Goal: Communication & Community: Answer question/provide support

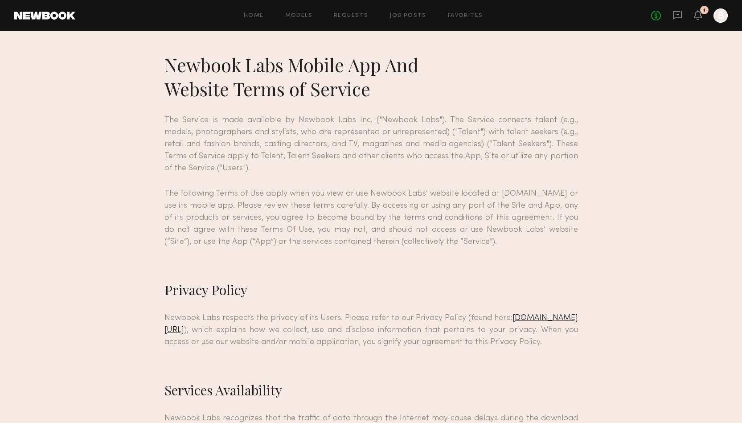
scroll to position [7379, 0]
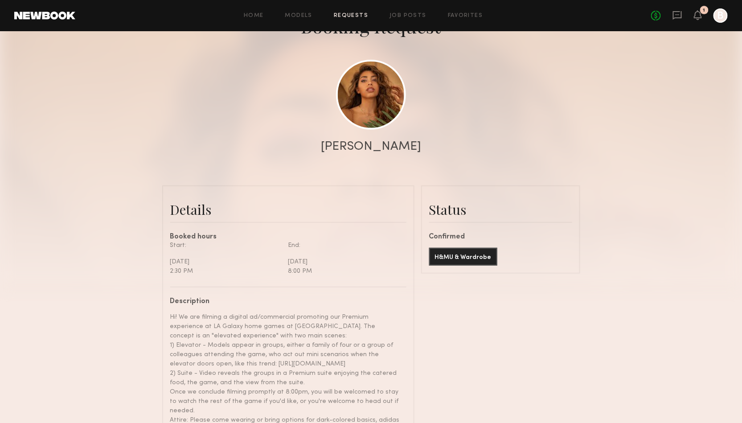
scroll to position [64, 0]
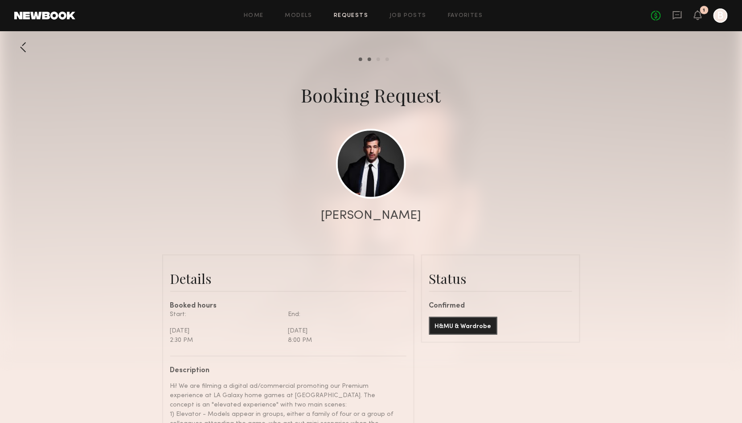
scroll to position [332, 0]
click at [700, 16] on icon at bounding box center [697, 15] width 7 height 6
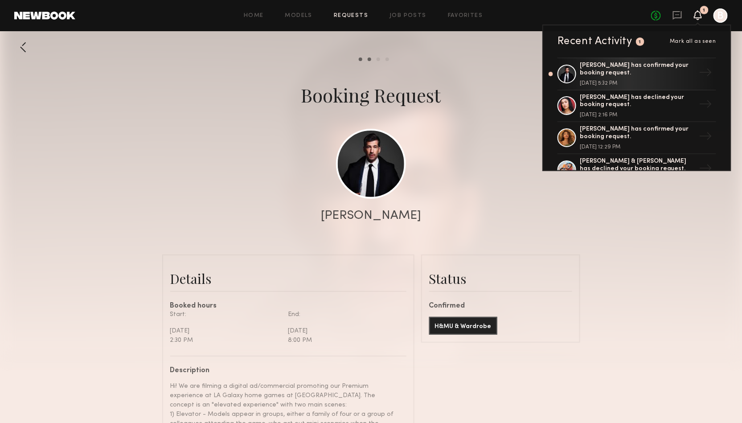
click at [678, 20] on link at bounding box center [677, 15] width 10 height 11
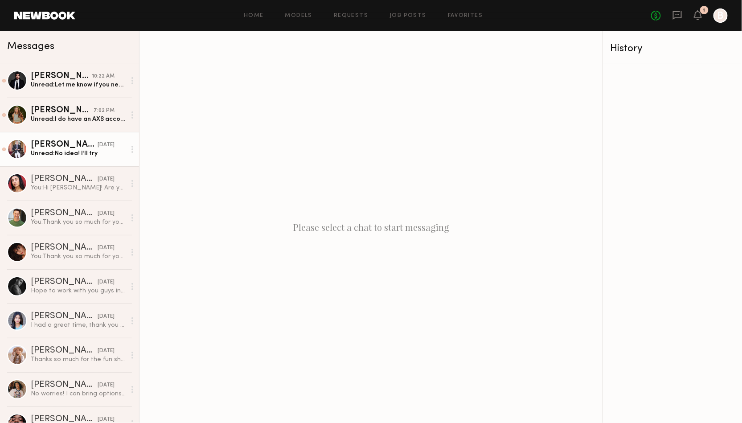
click at [70, 150] on div "Unread: No idea! I’ll try" at bounding box center [78, 153] width 95 height 8
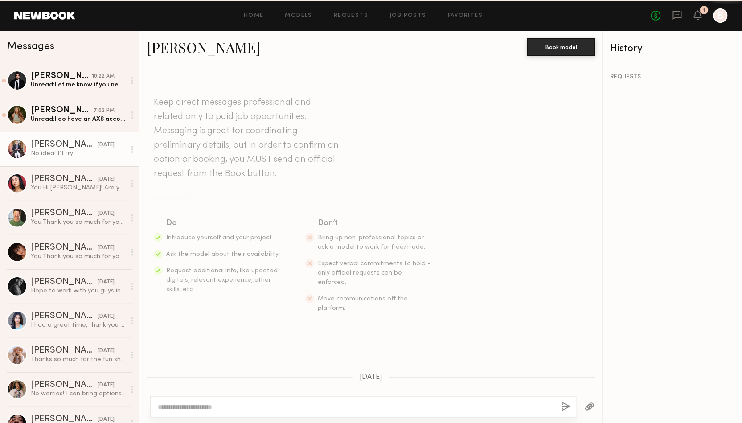
scroll to position [149, 0]
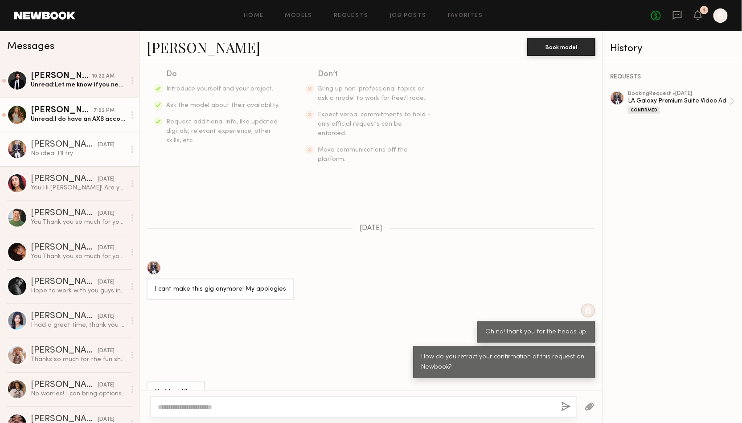
click at [65, 120] on div "Unread: I do have an AXS account :)" at bounding box center [78, 119] width 95 height 8
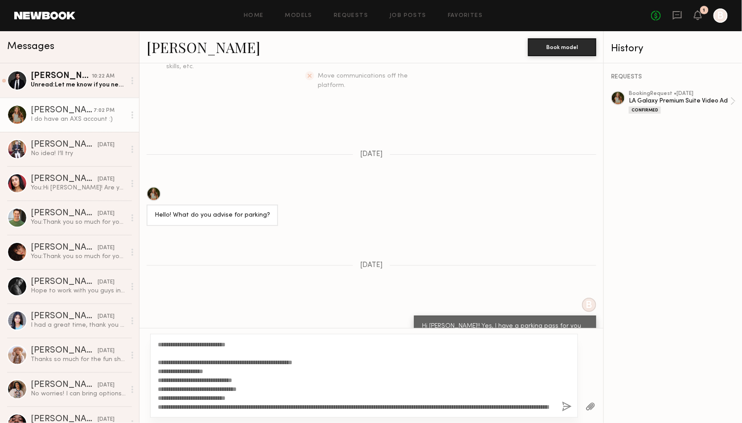
drag, startPoint x: 250, startPoint y: 344, endPoint x: 184, endPoint y: 344, distance: 66.4
click at [184, 344] on textarea "**********" at bounding box center [356, 375] width 397 height 71
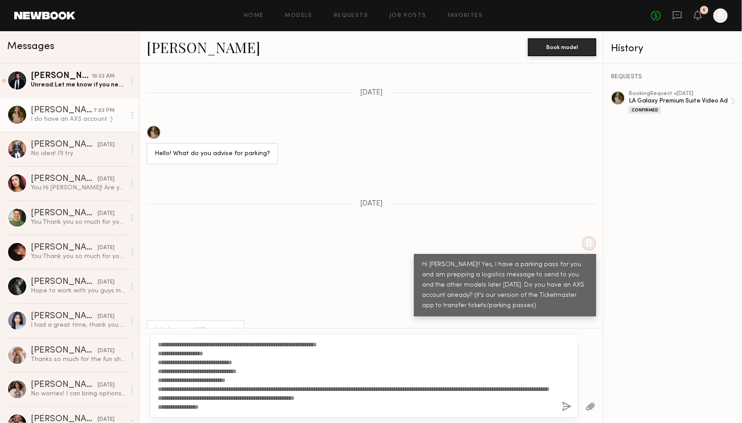
click at [159, 354] on textarea "**********" at bounding box center [356, 375] width 397 height 71
click at [158, 370] on textarea "**********" at bounding box center [356, 375] width 397 height 71
click at [158, 352] on textarea "**********" at bounding box center [356, 375] width 397 height 71
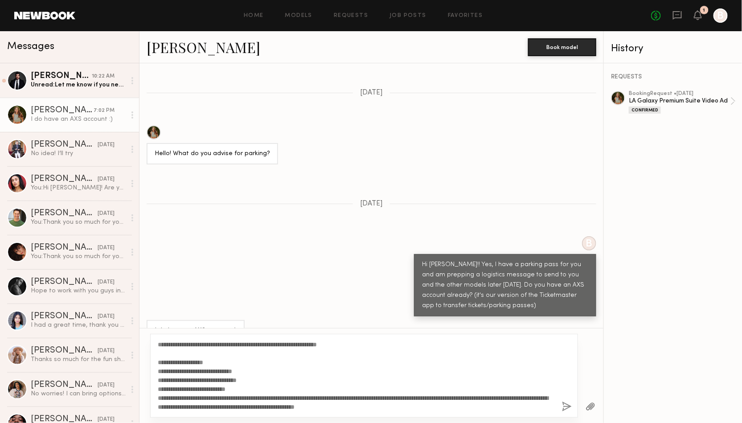
click at [158, 388] on textarea "**********" at bounding box center [356, 375] width 397 height 71
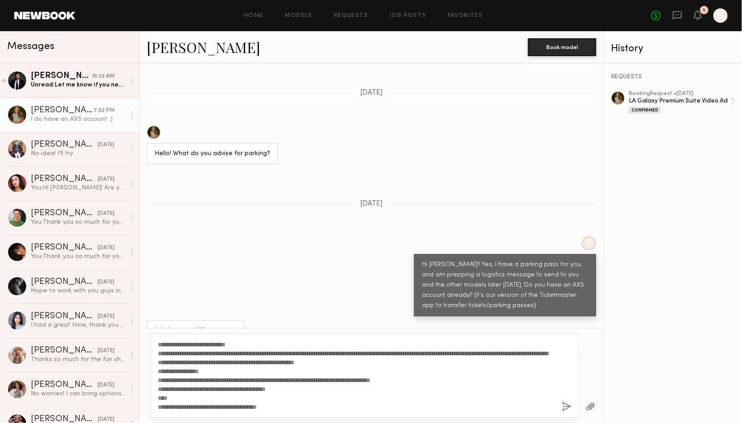
scroll to position [55, 0]
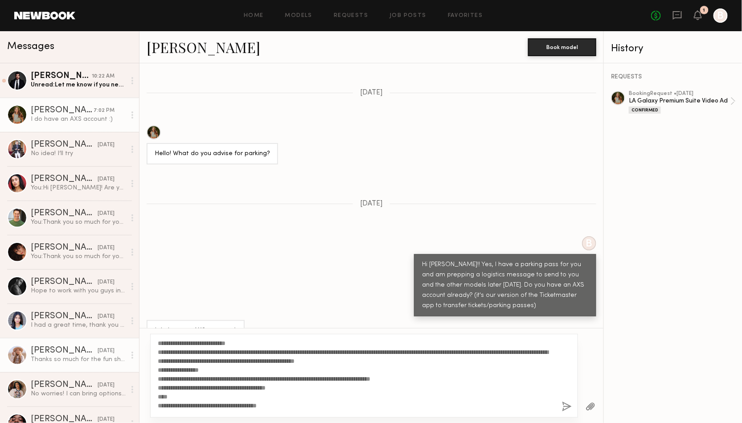
drag, startPoint x: 223, startPoint y: 368, endPoint x: 129, endPoint y: 368, distance: 94.0
click at [129, 368] on div "Messages Nick B. 10:22 AM Unread: Let me know if you need anything else Thanks …" at bounding box center [371, 227] width 742 height 392
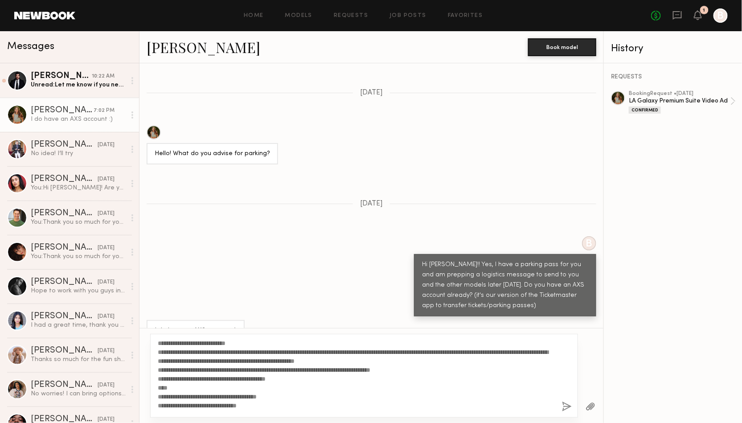
click at [158, 370] on textarea "**********" at bounding box center [356, 375] width 397 height 71
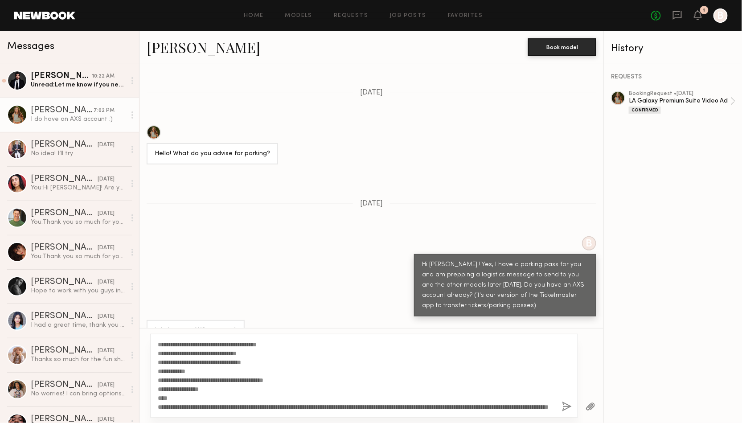
scroll to position [125, 0]
click at [158, 390] on textarea "**********" at bounding box center [356, 375] width 397 height 71
drag, startPoint x: 157, startPoint y: 390, endPoint x: 299, endPoint y: 417, distance: 144.6
click at [299, 417] on div "**********" at bounding box center [364, 376] width 428 height 84
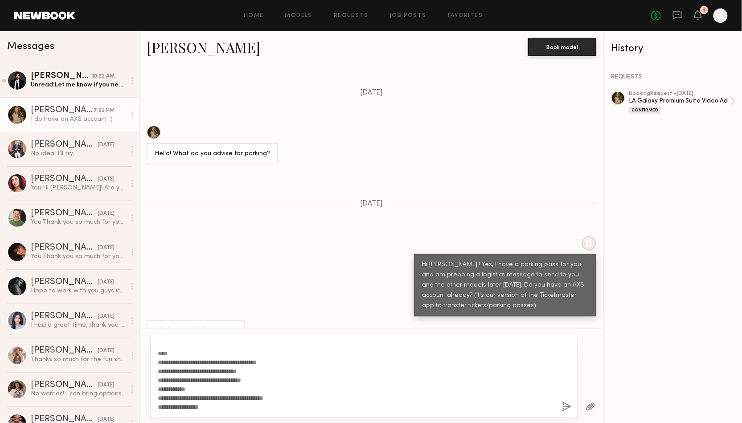
scroll to position [98, 0]
click at [592, 404] on button "button" at bounding box center [591, 407] width 10 height 11
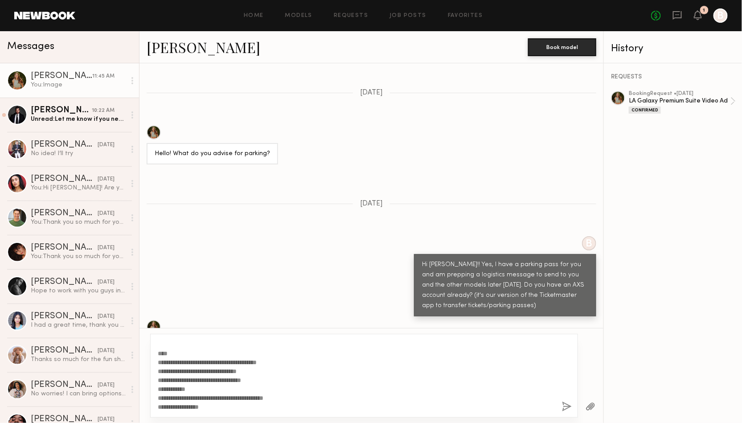
scroll to position [619, 0]
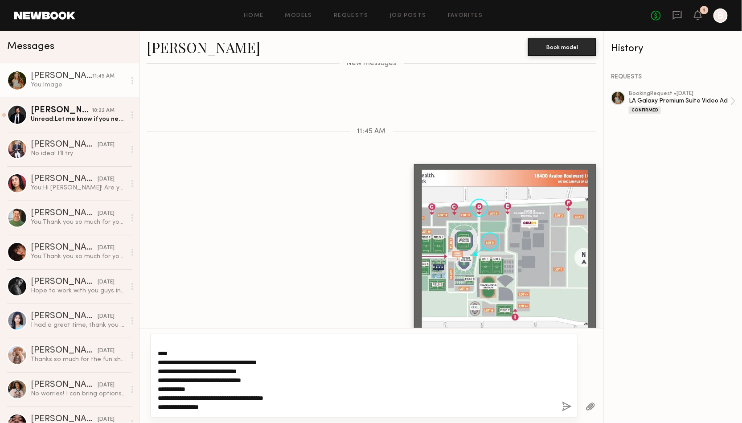
click at [513, 407] on textarea "**********" at bounding box center [356, 375] width 397 height 71
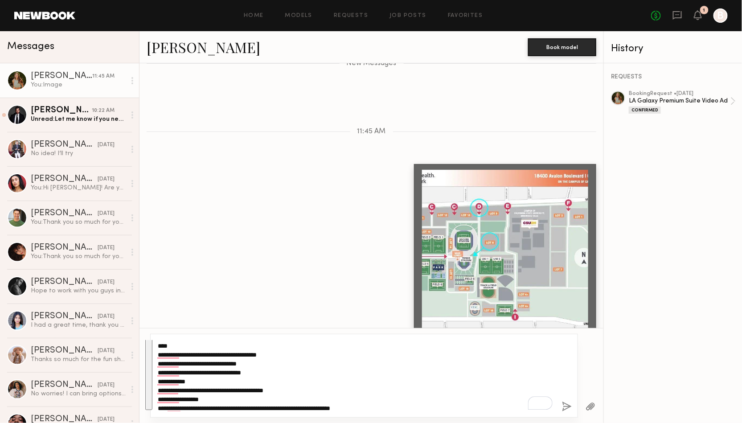
type textarea "**********"
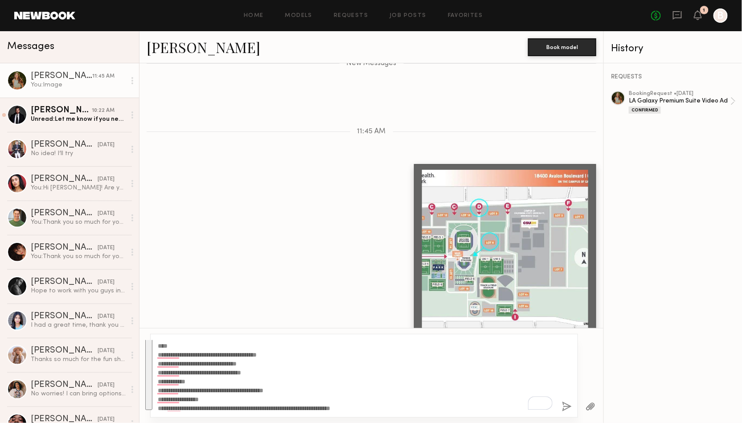
click at [567, 409] on button "button" at bounding box center [567, 407] width 10 height 11
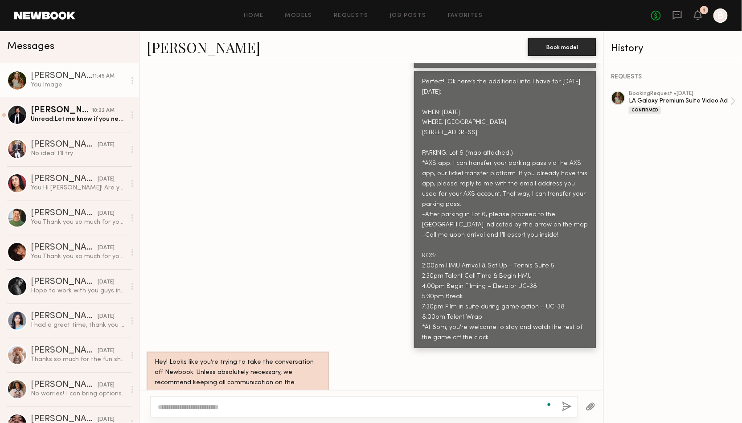
scroll to position [910, 0]
click at [75, 124] on link "Nick B. 10:22 AM Unread: Let me know if you need anything else Thanks 🙏 Nick" at bounding box center [69, 115] width 139 height 34
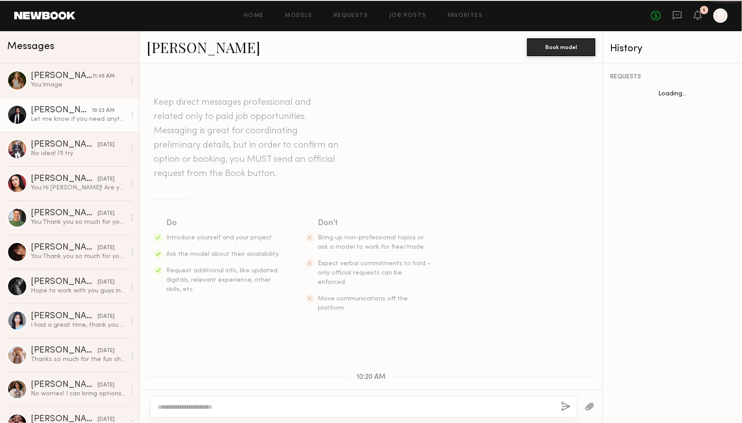
scroll to position [168, 0]
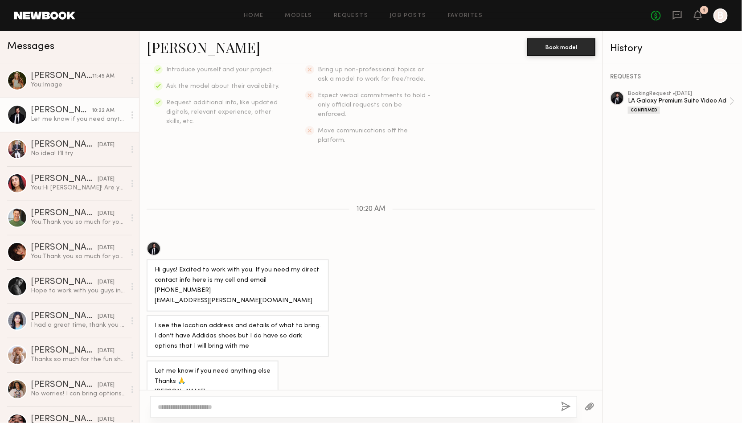
click at [262, 404] on textarea at bounding box center [356, 406] width 396 height 9
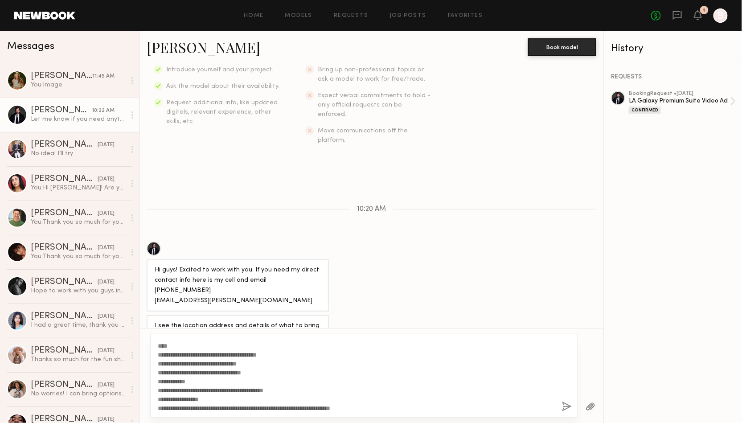
scroll to position [0, 0]
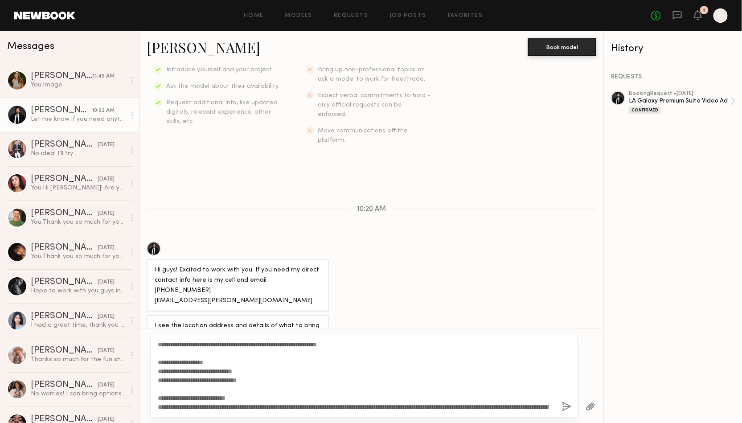
click at [184, 347] on textarea "**********" at bounding box center [356, 375] width 397 height 71
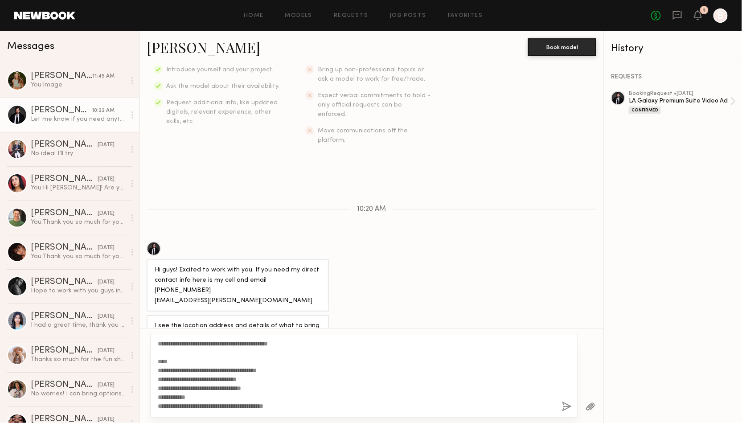
scroll to position [107, 0]
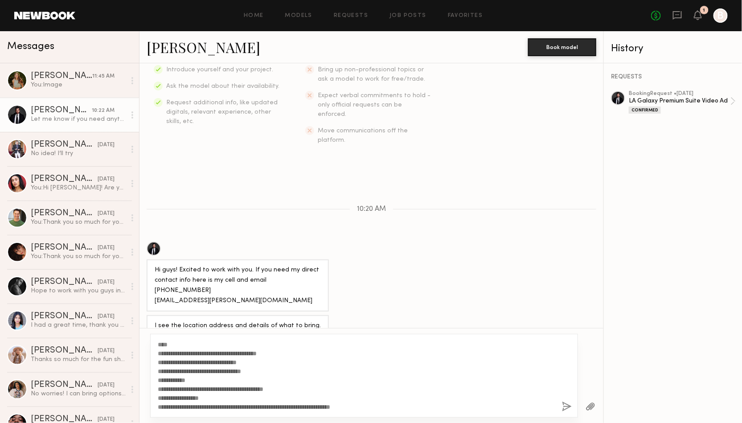
type textarea "**********"
click at [566, 410] on button "button" at bounding box center [567, 407] width 10 height 11
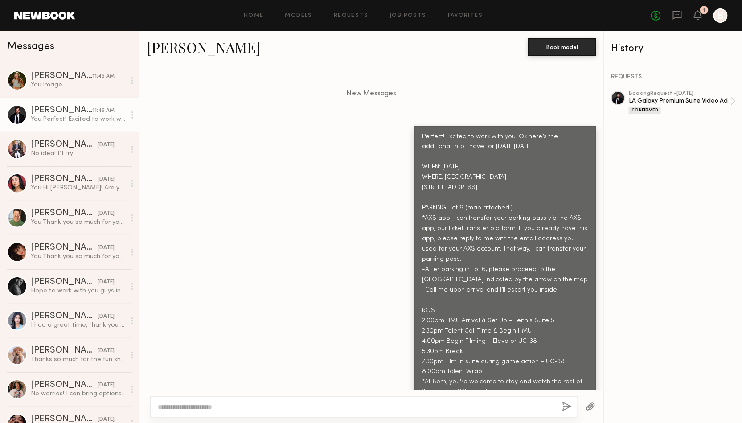
scroll to position [572, 0]
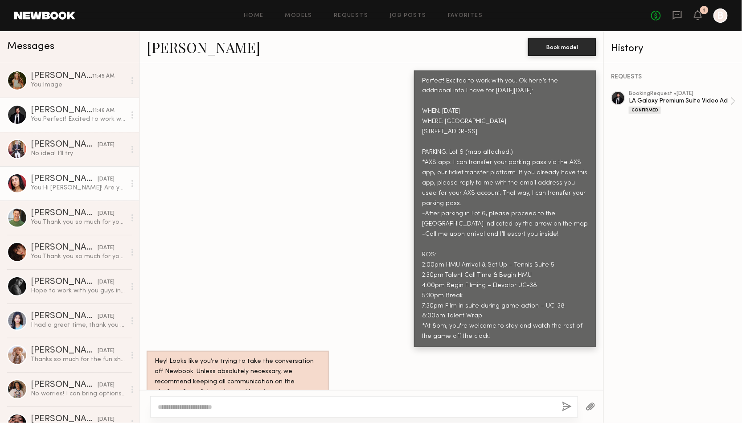
click at [85, 196] on link "Gabriela L. yesterday You: Hi Gabriela! Are you available this Saturday 8/23??" at bounding box center [69, 183] width 139 height 34
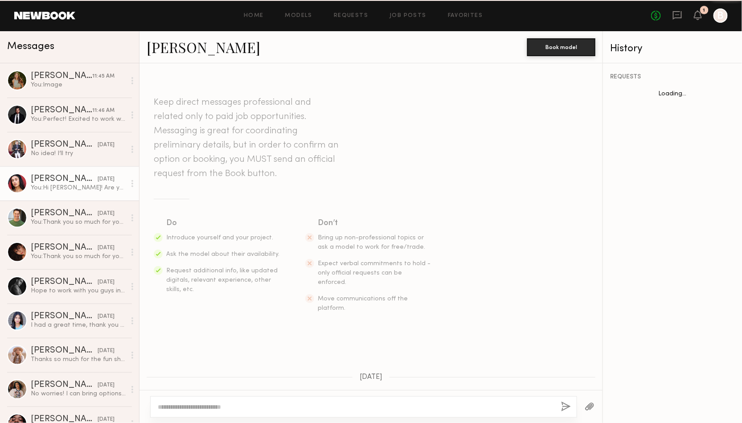
scroll to position [47, 0]
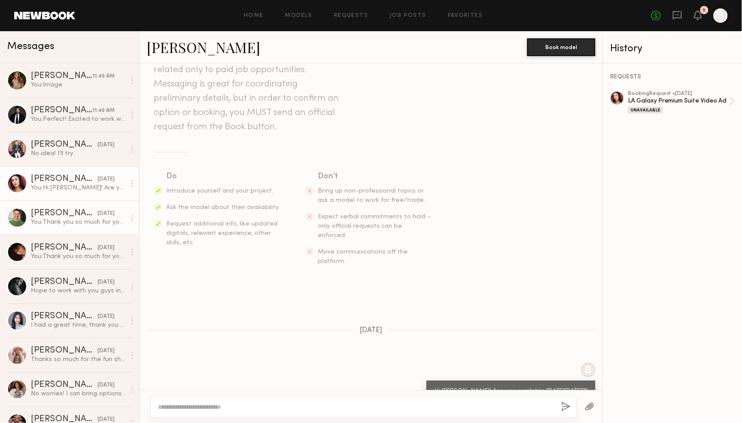
click at [75, 225] on div "You: Thank you so much for your reply! Haha I should pay attention to the locat…" at bounding box center [78, 222] width 95 height 8
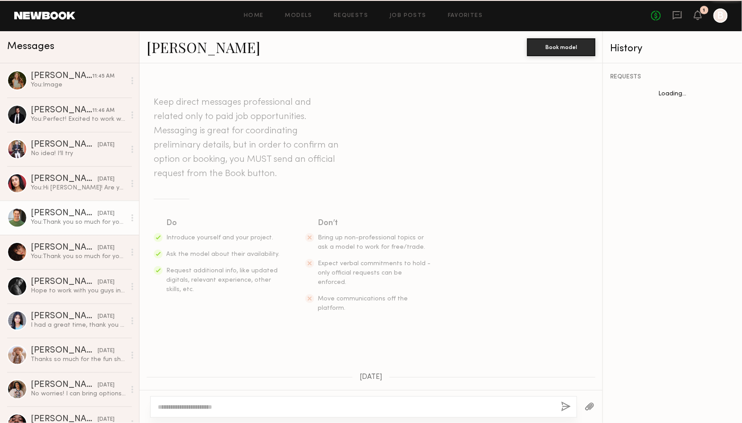
scroll to position [201, 0]
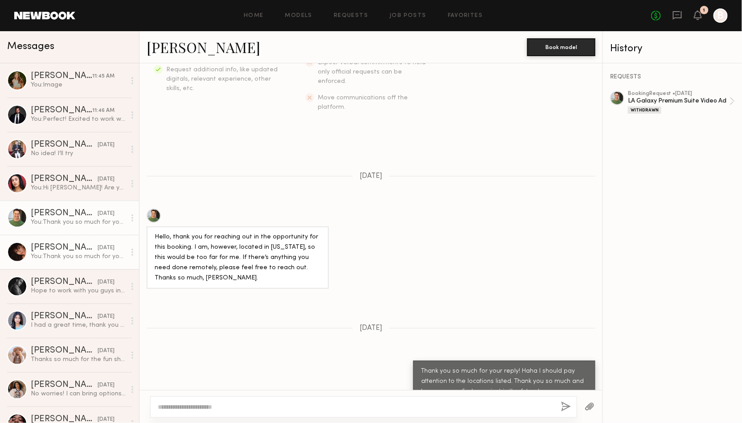
click at [82, 254] on div "You: Thank you so much for your reply! Hopefully we can find another project to…" at bounding box center [78, 256] width 95 height 8
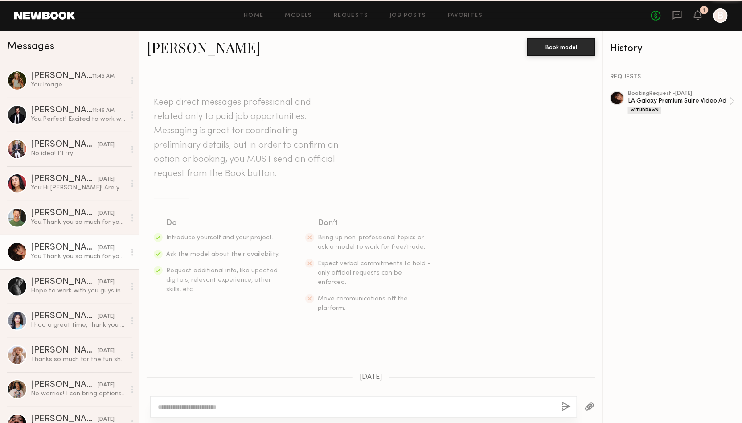
scroll to position [174, 0]
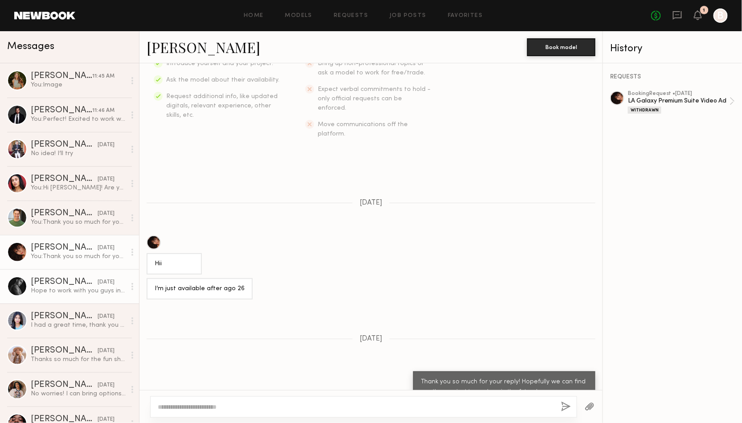
click at [76, 283] on div "Robby O." at bounding box center [64, 282] width 67 height 9
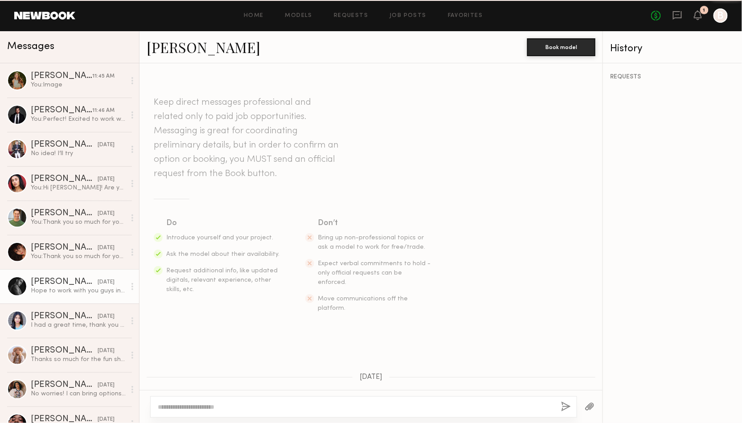
scroll to position [401, 0]
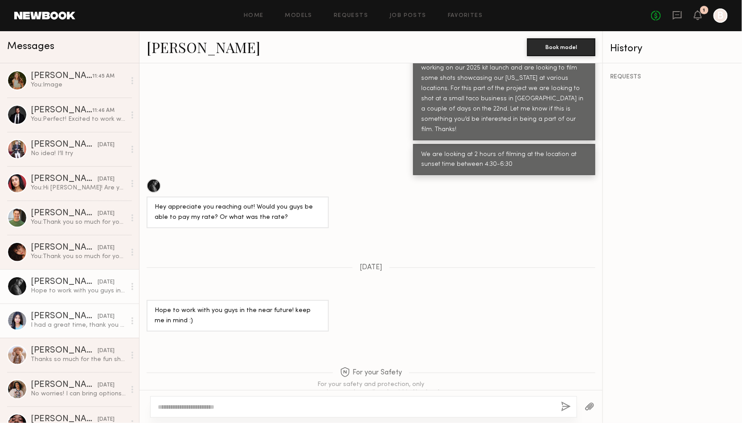
click at [74, 322] on div "I had a great time, thank you so much!!" at bounding box center [78, 325] width 95 height 8
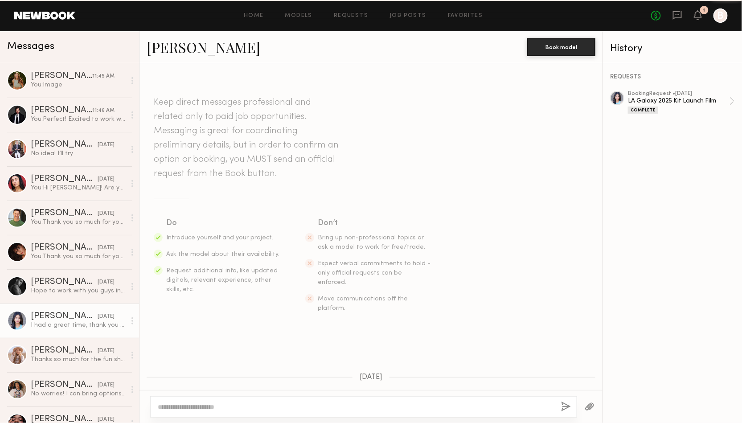
scroll to position [737, 0]
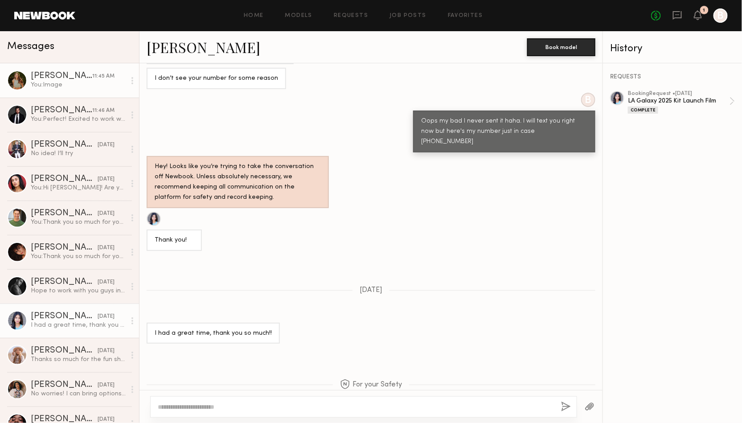
click at [61, 87] on div "You: Image" at bounding box center [78, 85] width 95 height 8
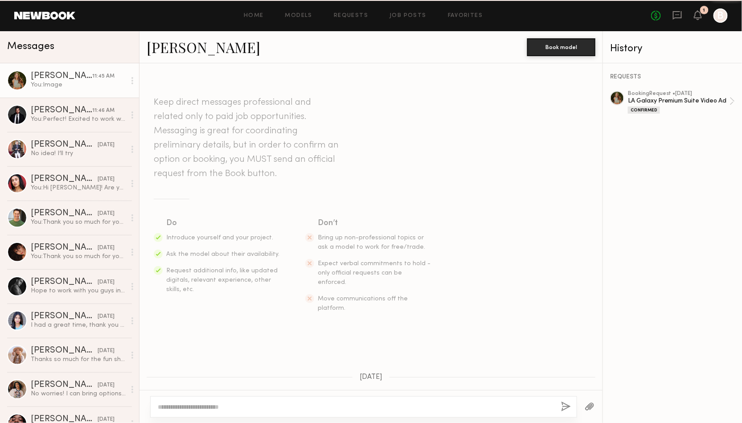
scroll to position [843, 0]
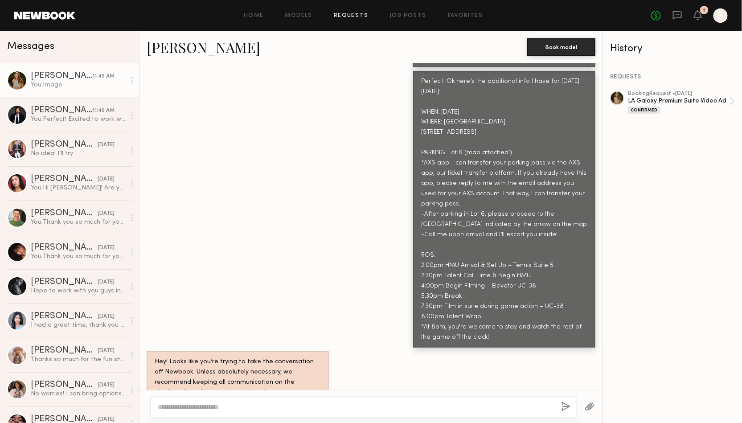
click at [356, 16] on link "Requests" at bounding box center [351, 16] width 34 height 6
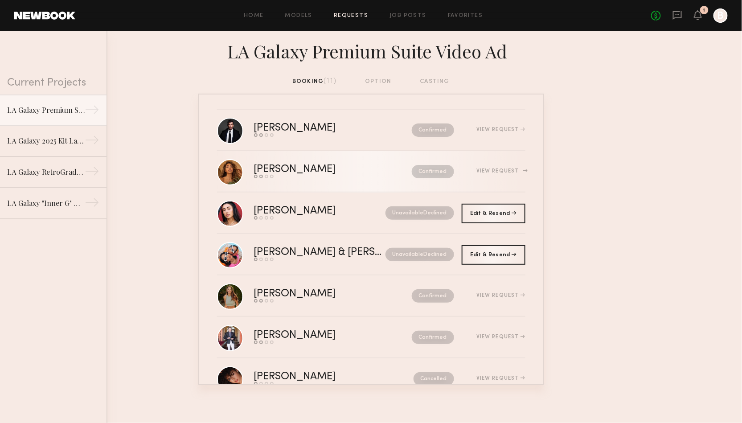
click at [503, 172] on div "View Request" at bounding box center [500, 170] width 49 height 5
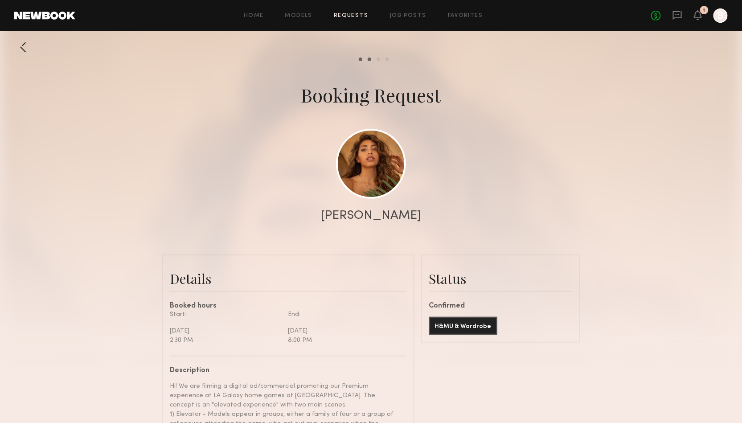
click at [23, 49] on div at bounding box center [23, 47] width 18 height 18
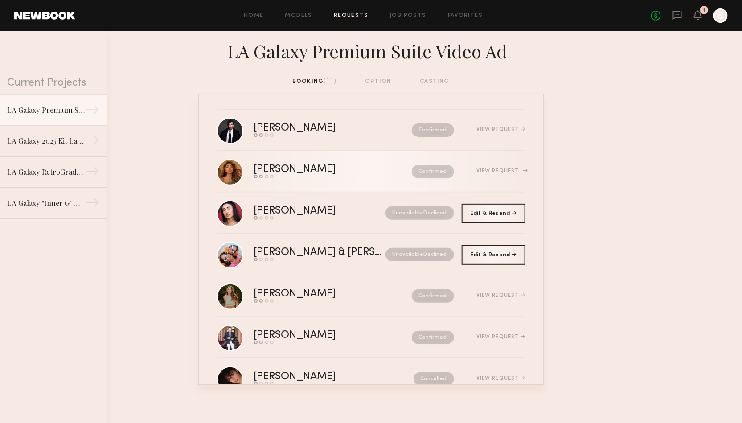
click at [498, 180] on link "Kimberly V. Send request Model response Review hours worked Pay model Confirmed…" at bounding box center [371, 171] width 308 height 41
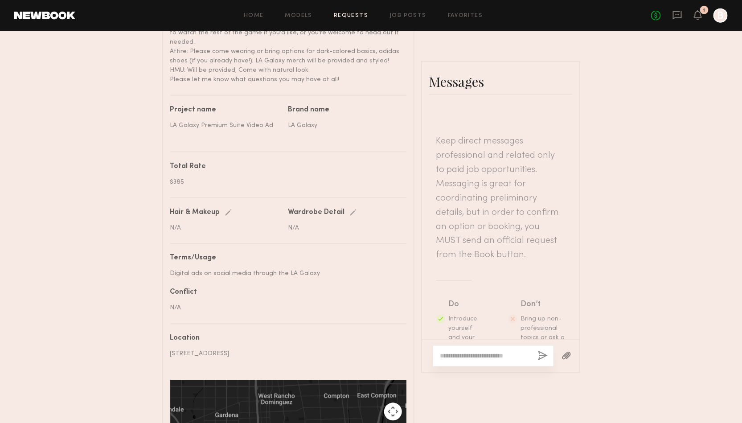
scroll to position [433, 0]
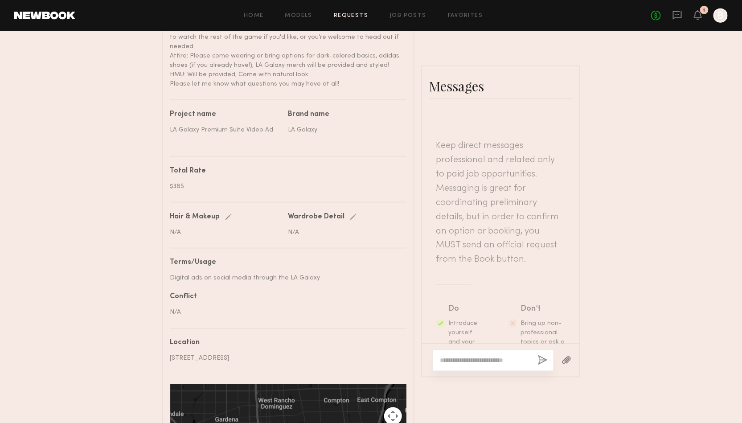
click at [476, 365] on div at bounding box center [493, 360] width 121 height 21
click at [470, 361] on textarea at bounding box center [485, 360] width 90 height 9
paste textarea "**********"
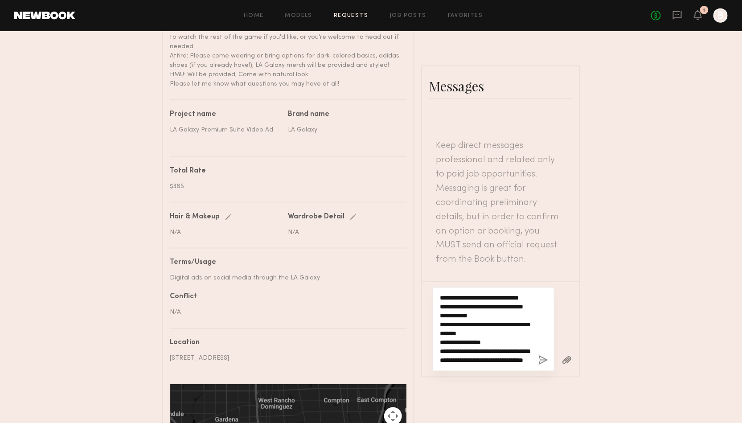
type textarea "**********"
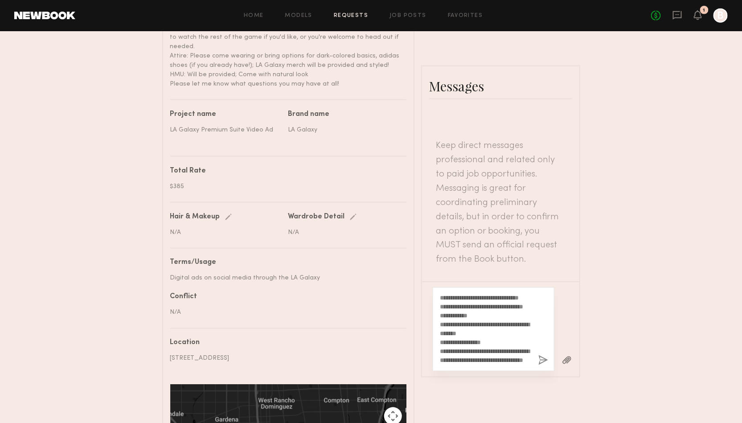
click at [501, 366] on div "**********" at bounding box center [494, 329] width 122 height 84
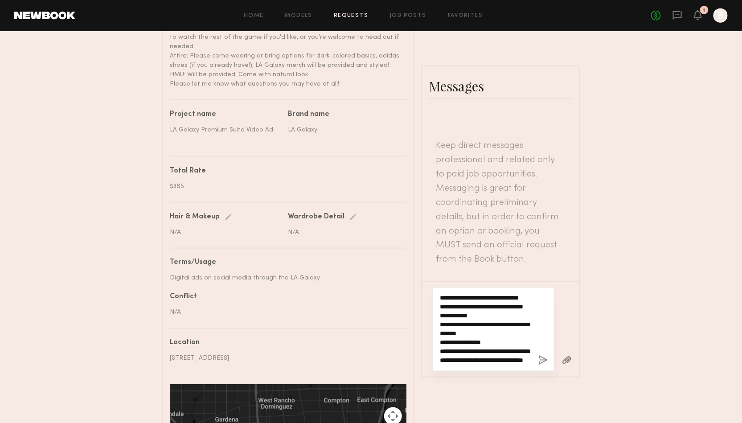
click at [488, 357] on textarea "**********" at bounding box center [485, 329] width 91 height 71
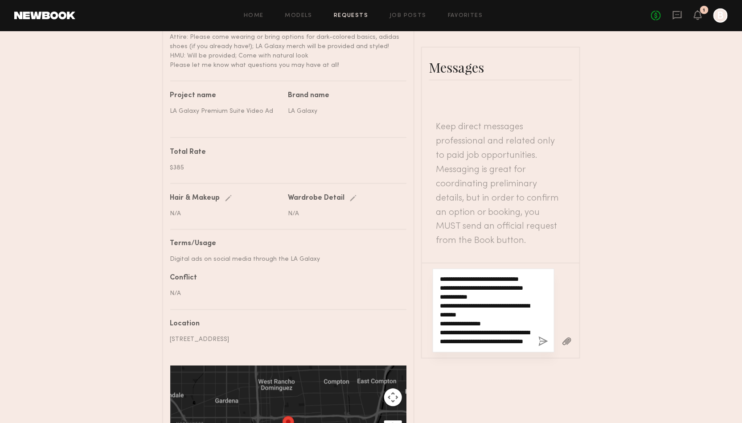
scroll to position [285, 0]
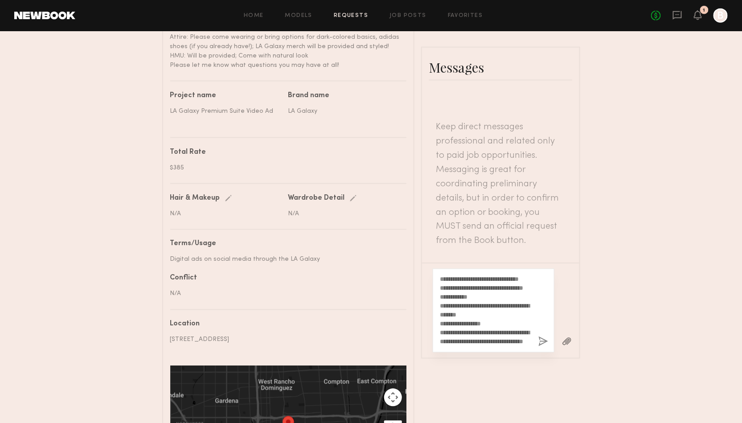
click at [570, 341] on button "button" at bounding box center [567, 341] width 10 height 11
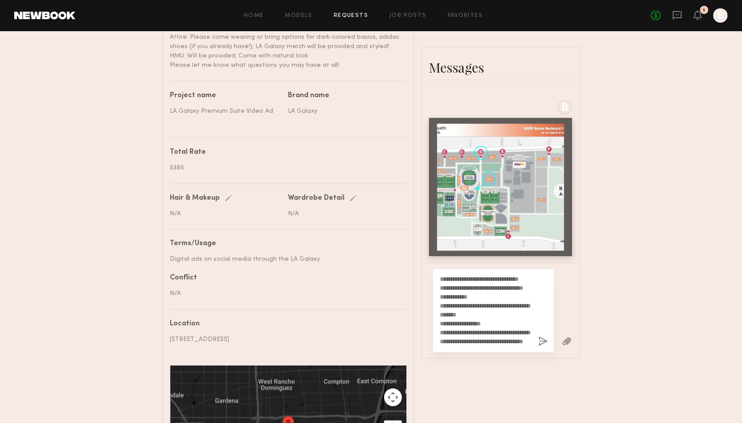
click at [542, 343] on button "button" at bounding box center [543, 341] width 10 height 11
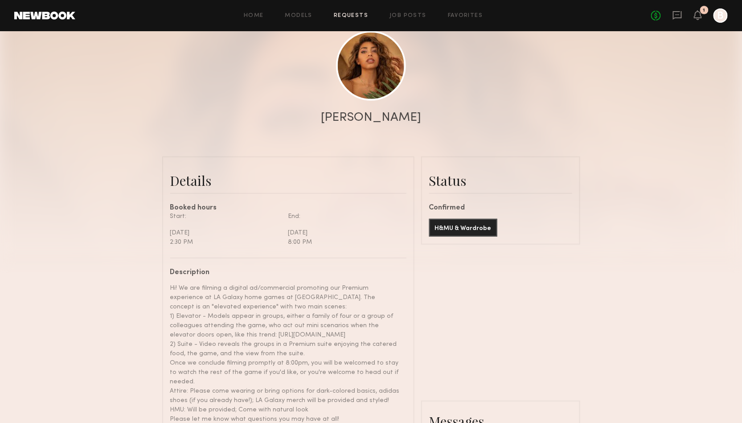
scroll to position [0, 0]
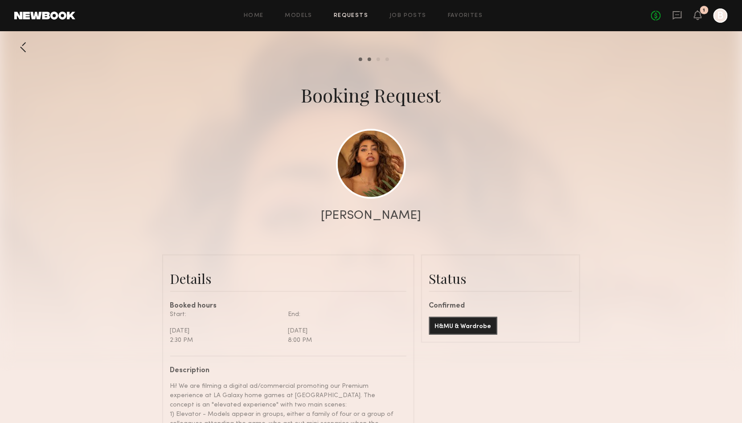
click at [22, 47] on div at bounding box center [23, 47] width 18 height 18
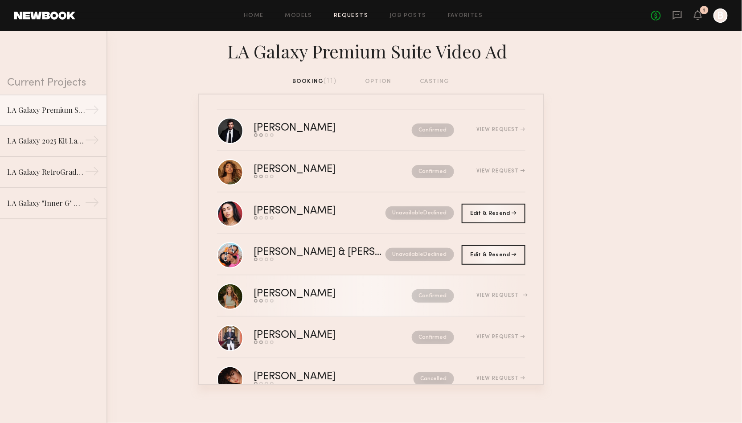
click at [399, 307] on link "Madison R. Send request Model response Review hours worked Pay model Confirmed …" at bounding box center [371, 295] width 308 height 41
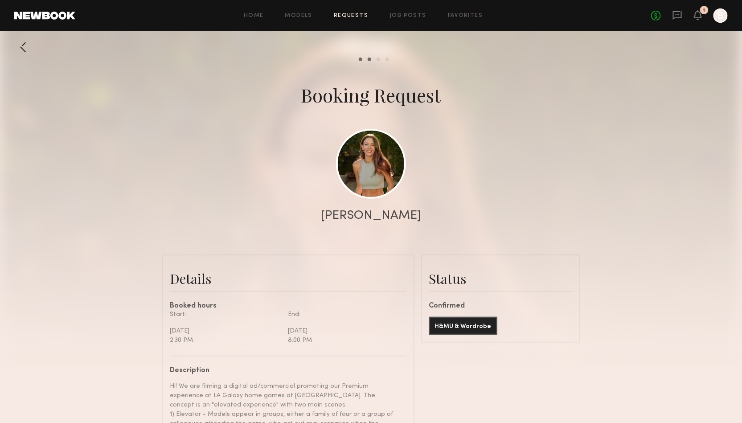
click at [24, 49] on div at bounding box center [23, 47] width 18 height 18
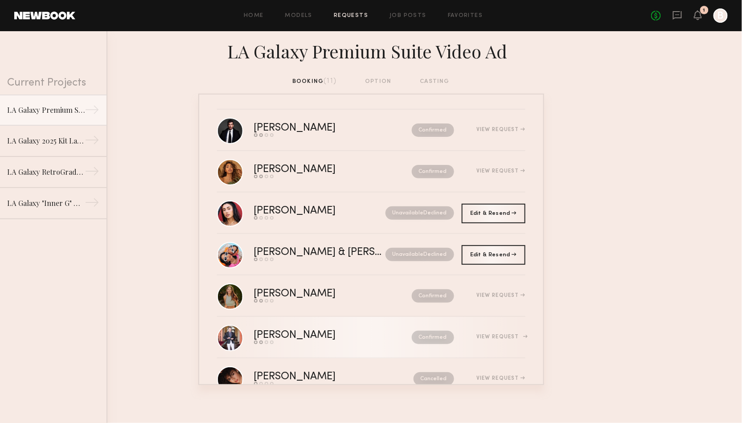
click at [496, 337] on div "View Request" at bounding box center [500, 336] width 49 height 5
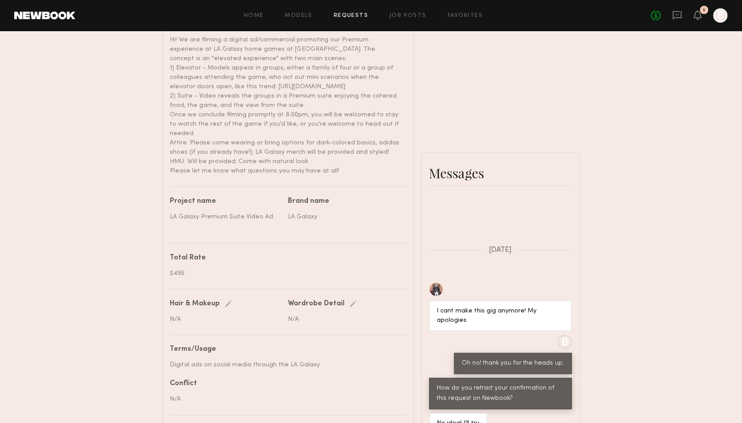
scroll to position [417, 0]
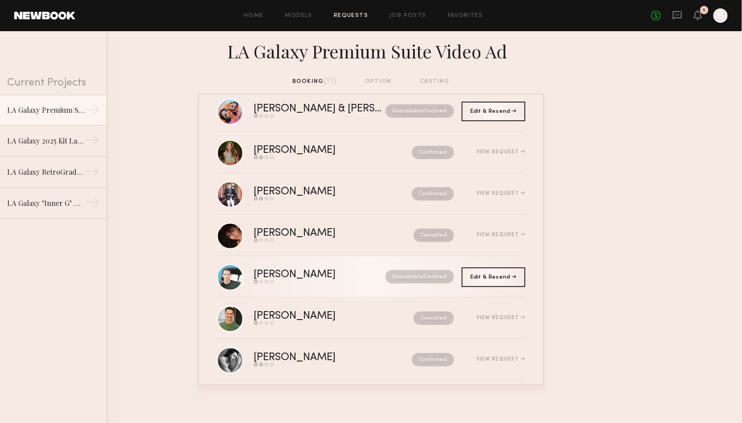
scroll to position [193, 0]
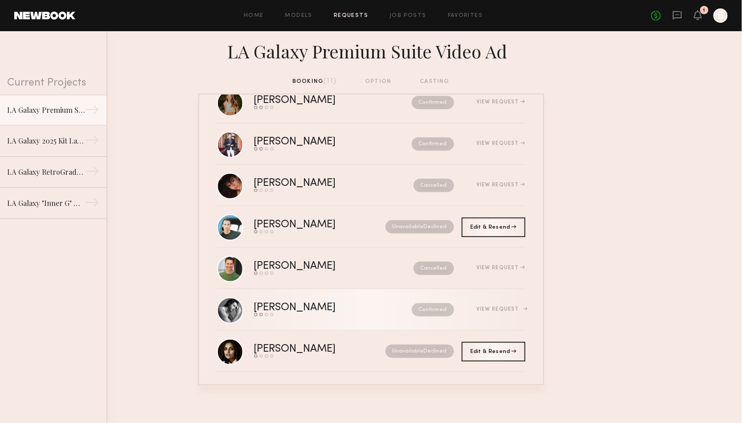
click at [388, 316] on link "Badimir A. Send request Model response Review hours worked Pay model Confirmed …" at bounding box center [371, 309] width 308 height 41
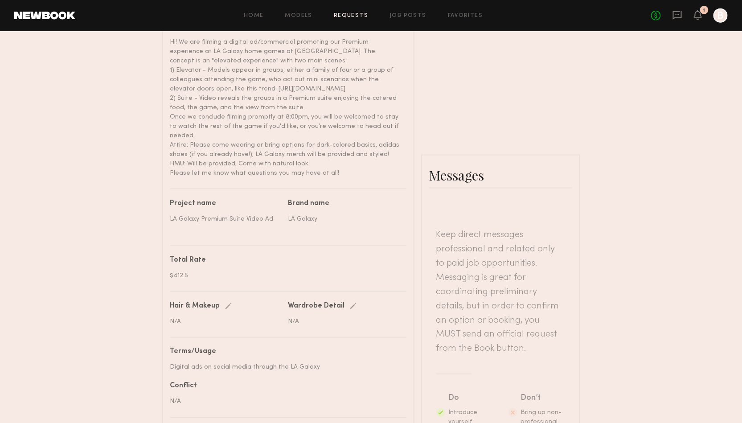
scroll to position [443, 0]
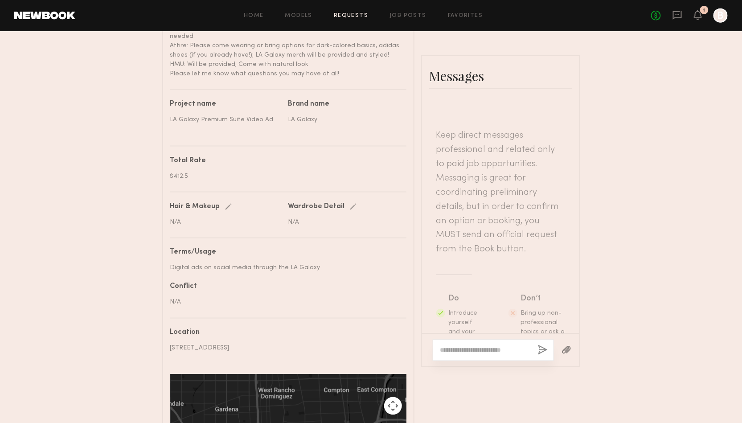
click at [484, 356] on div at bounding box center [493, 350] width 121 height 21
click at [478, 352] on textarea at bounding box center [485, 350] width 90 height 9
paste textarea "**********"
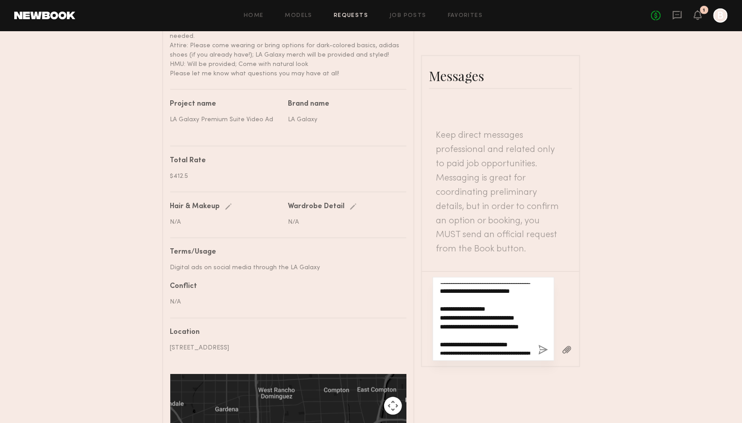
scroll to position [0, 0]
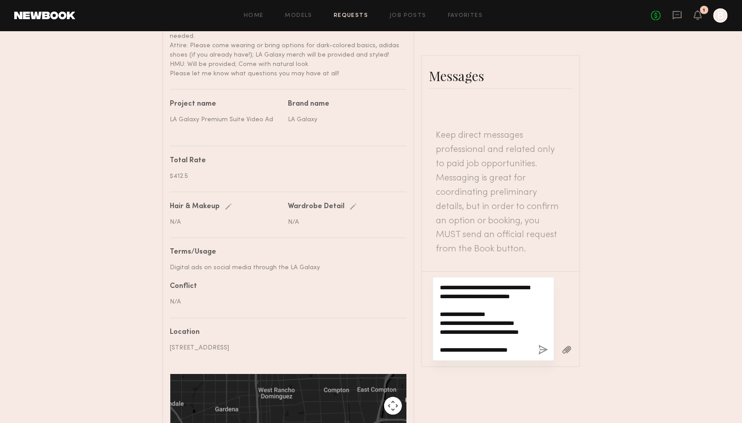
drag, startPoint x: 466, startPoint y: 287, endPoint x: 424, endPoint y: 285, distance: 41.9
click at [424, 285] on div "**********" at bounding box center [500, 318] width 157 height 95
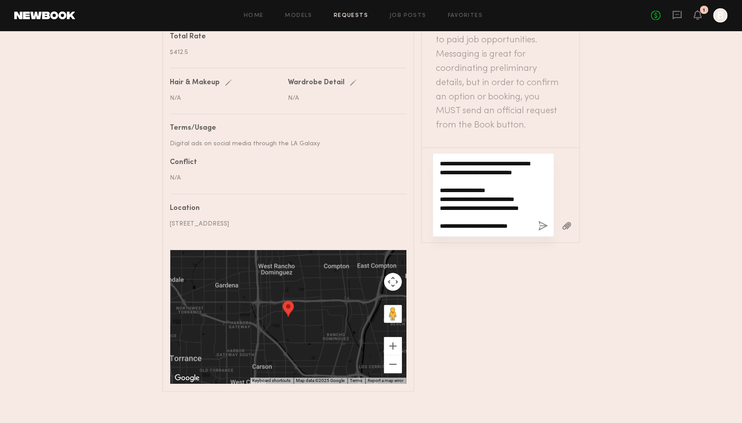
scroll to position [573, 0]
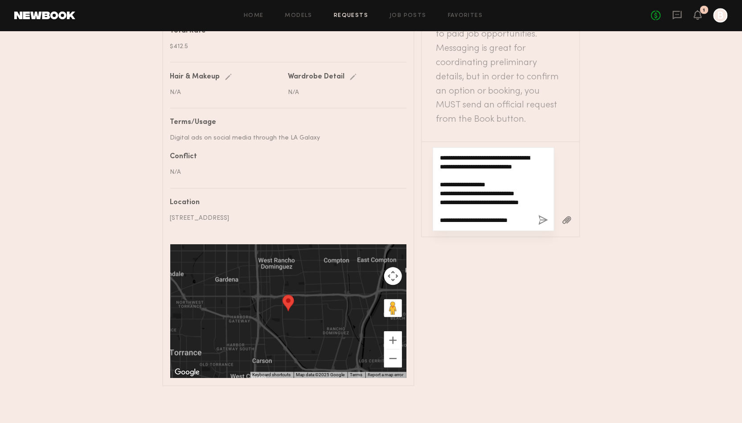
type textarea "**********"
click at [570, 219] on button "button" at bounding box center [567, 220] width 10 height 11
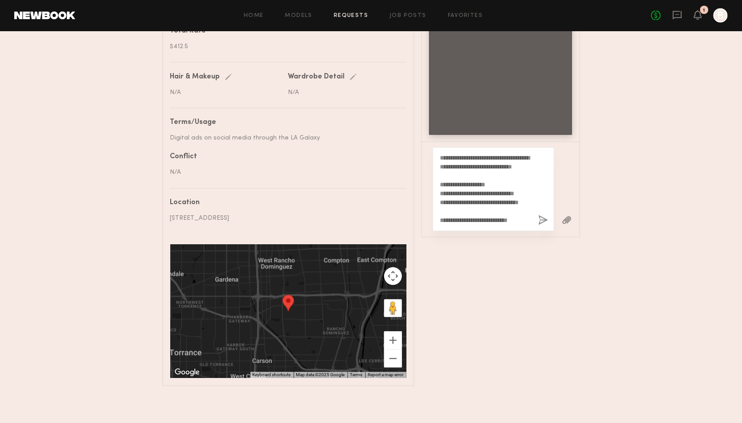
click at [544, 220] on button "button" at bounding box center [543, 220] width 10 height 11
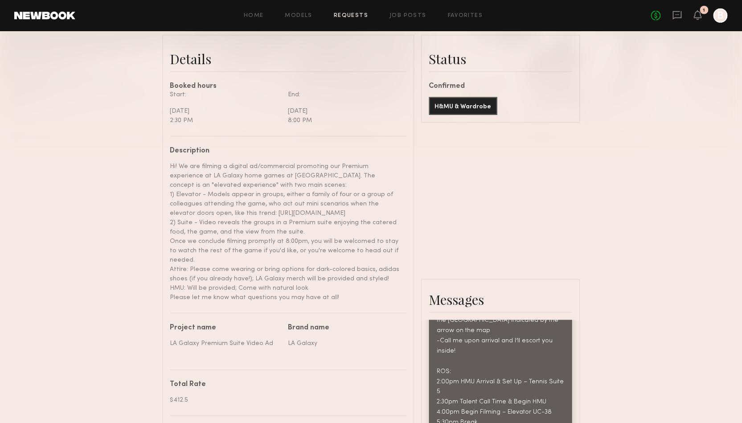
scroll to position [0, 0]
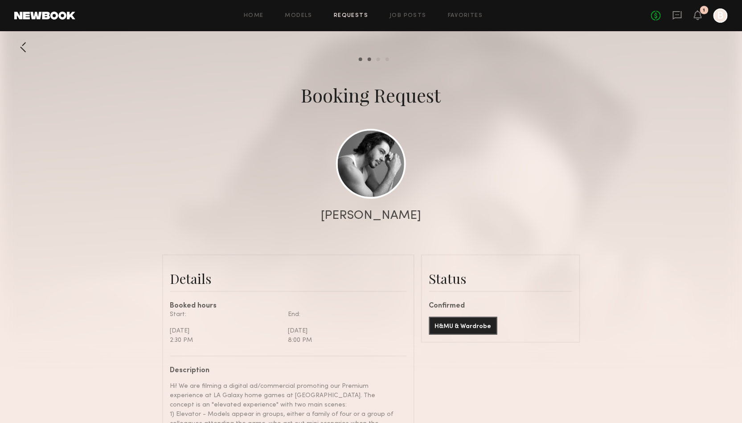
click at [28, 49] on div at bounding box center [23, 47] width 18 height 18
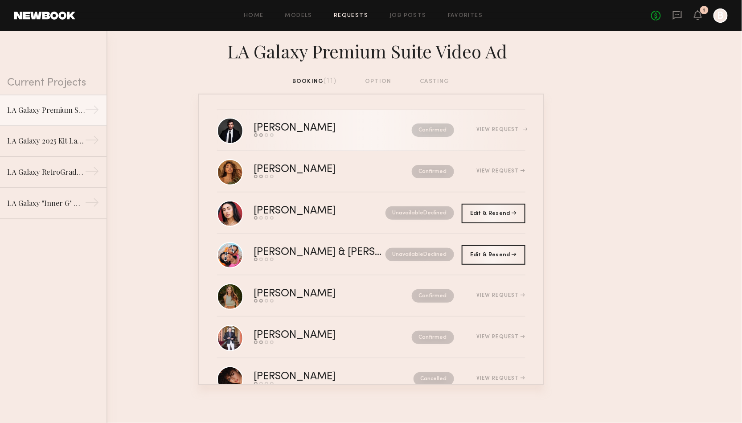
click at [374, 132] on div "Confirmed" at bounding box center [414, 129] width 80 height 13
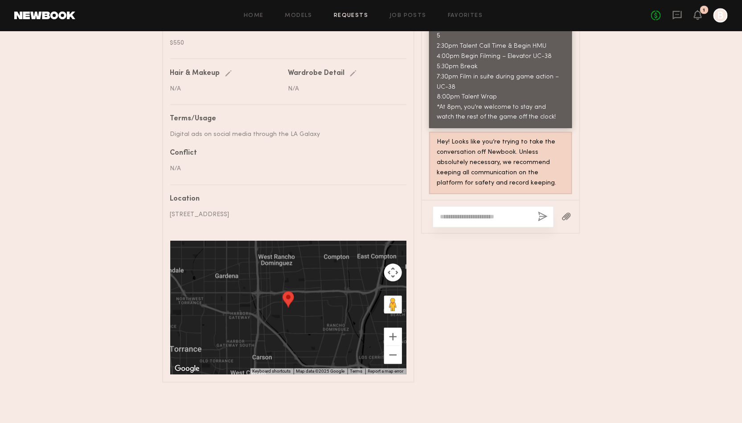
scroll to position [580, 0]
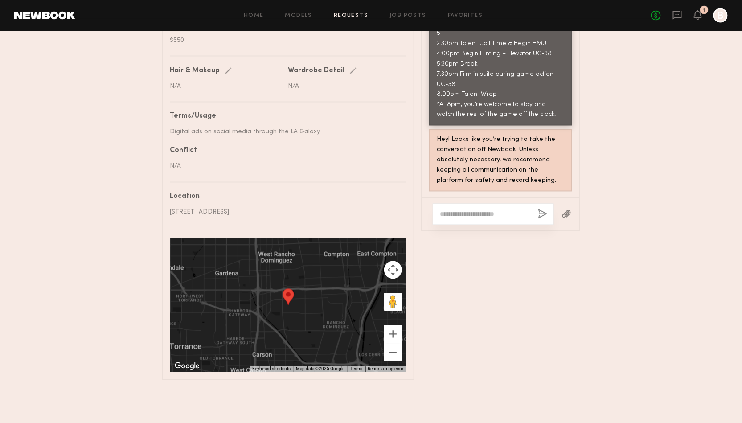
click at [499, 218] on div at bounding box center [493, 214] width 121 height 21
click at [483, 215] on textarea at bounding box center [485, 214] width 90 height 9
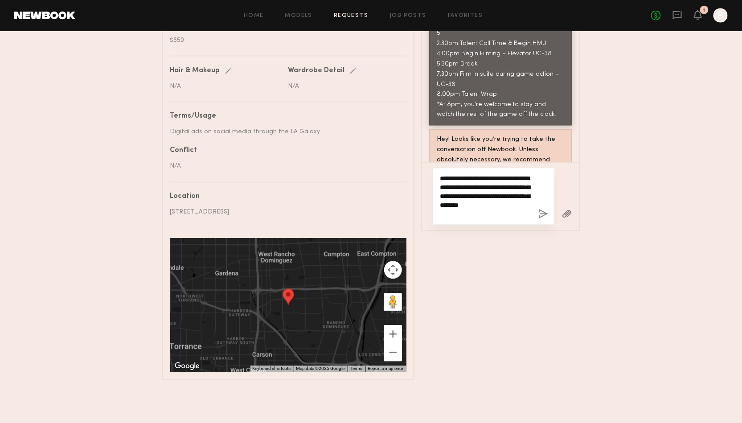
type textarea "**********"
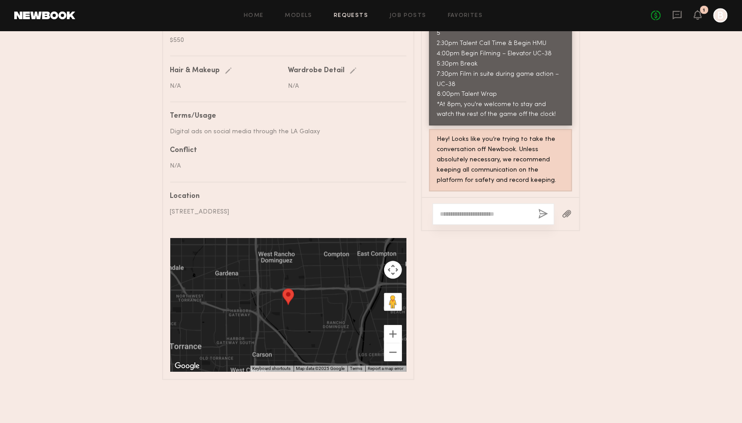
paste textarea "**********"
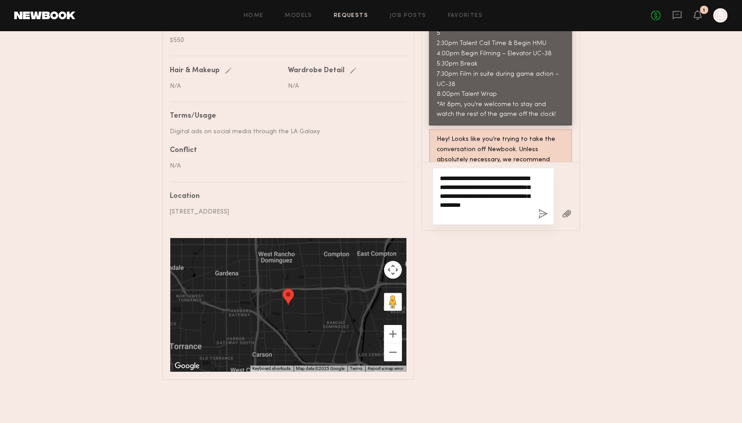
type textarea "**********"
click at [541, 216] on button "button" at bounding box center [543, 214] width 10 height 11
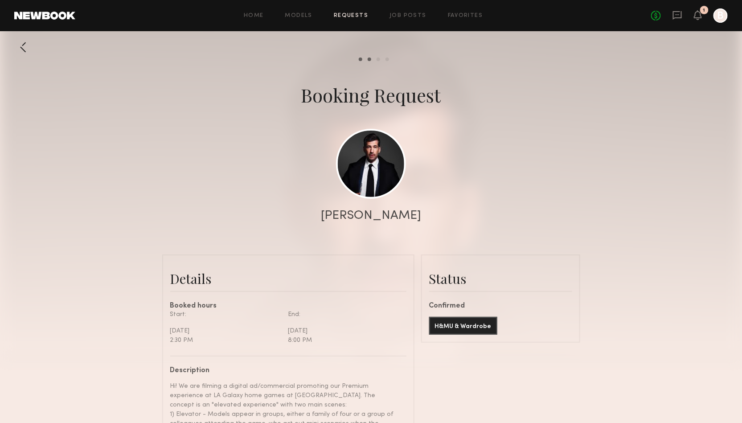
scroll to position [938, 0]
click at [571, 198] on div at bounding box center [371, 178] width 742 height 356
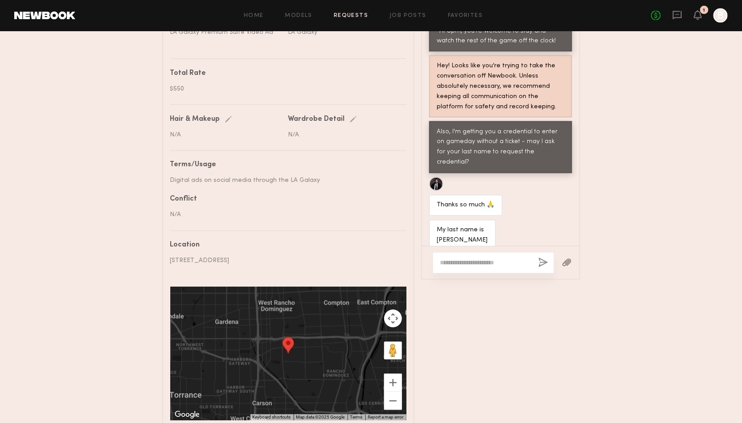
scroll to position [562, 0]
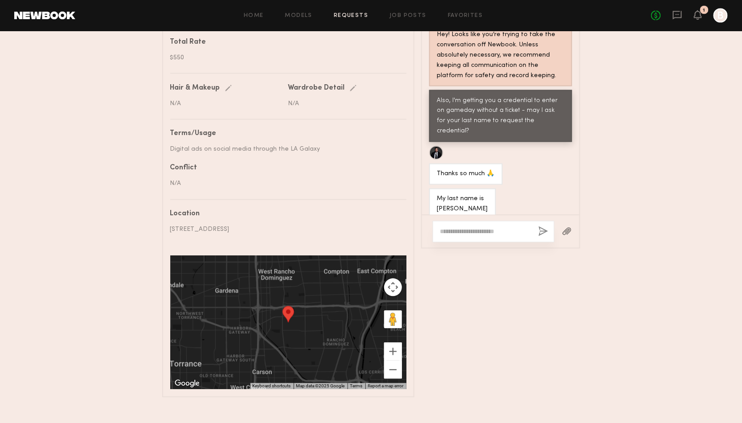
click at [508, 235] on textarea at bounding box center [485, 231] width 91 height 9
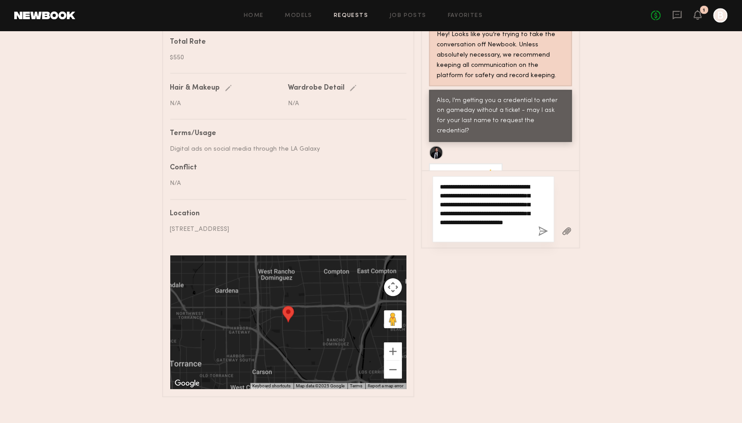
type textarea "**********"
click at [541, 232] on button "button" at bounding box center [543, 231] width 10 height 11
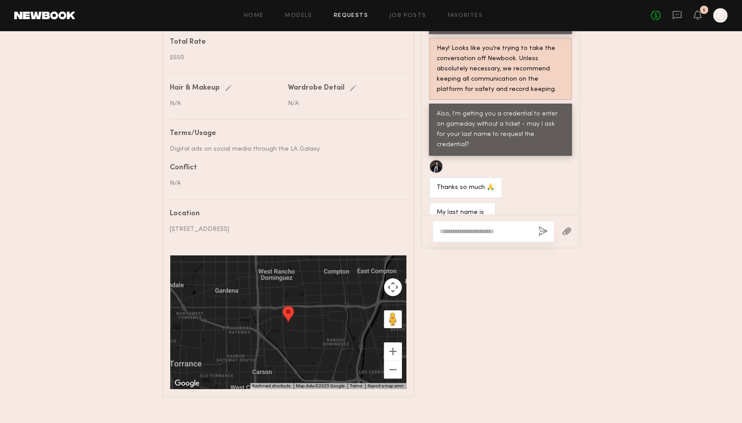
scroll to position [961, 0]
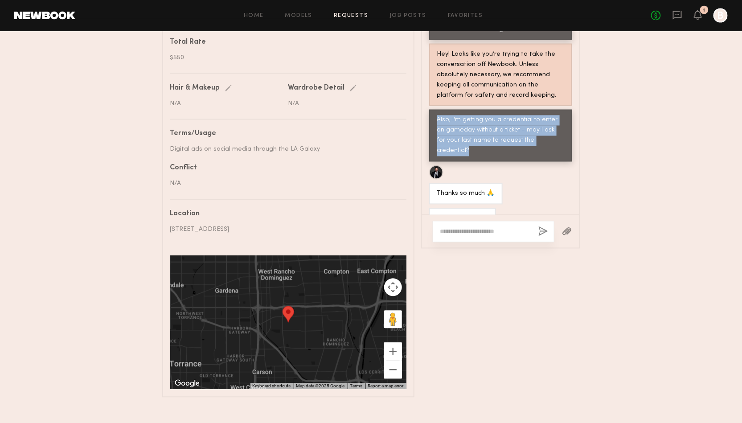
drag, startPoint x: 558, startPoint y: 137, endPoint x: 436, endPoint y: 122, distance: 123.5
click at [436, 122] on div "Also, I'm getting you a credential to enter on gameday without a ticket - may I…" at bounding box center [500, 136] width 143 height 52
copy div "Also, I'm getting you a credential to enter on gameday without a ticket - may I…"
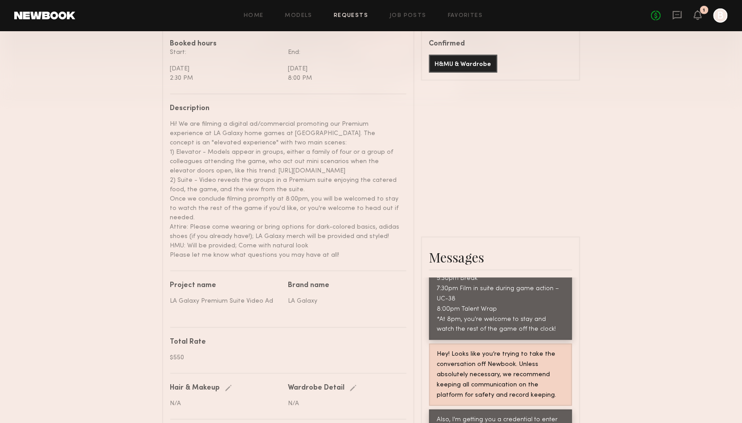
scroll to position [0, 0]
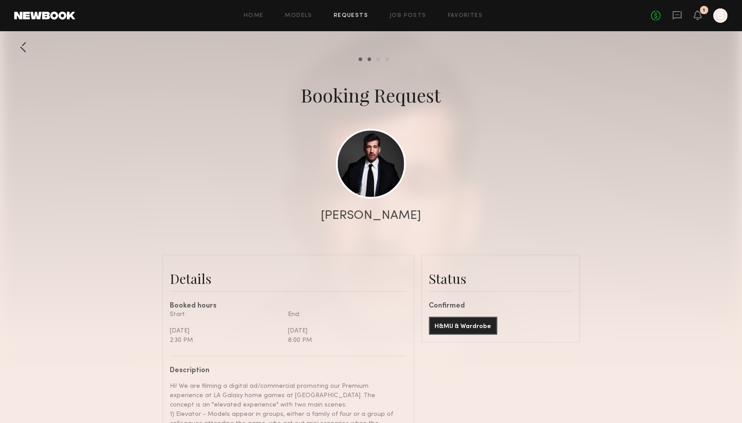
click at [25, 47] on div at bounding box center [23, 47] width 18 height 18
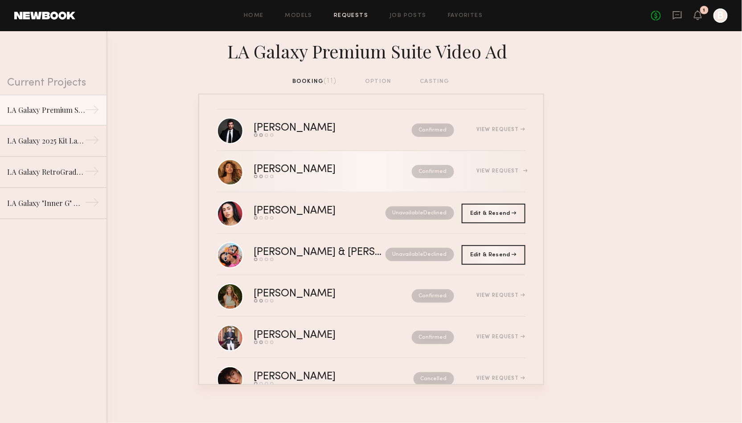
click at [502, 175] on div "Kimberly V. Send request Model response Review hours worked Pay model Confirmed…" at bounding box center [389, 171] width 271 height 14
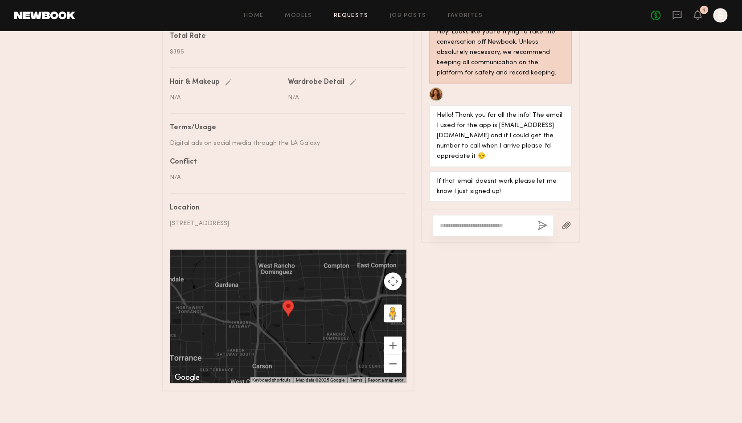
scroll to position [580, 0]
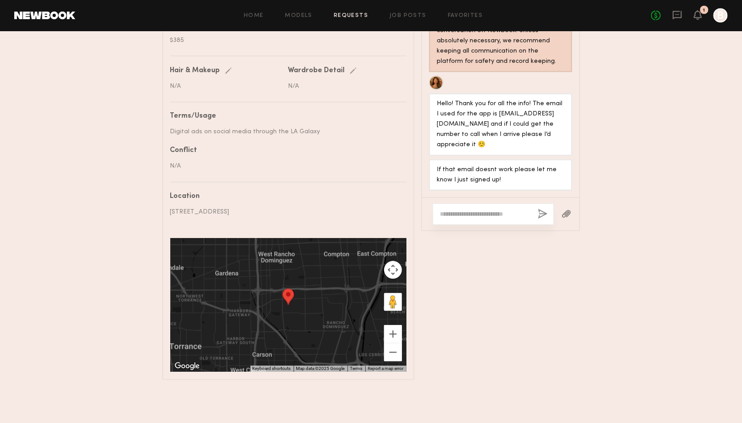
click at [474, 212] on textarea at bounding box center [485, 214] width 90 height 9
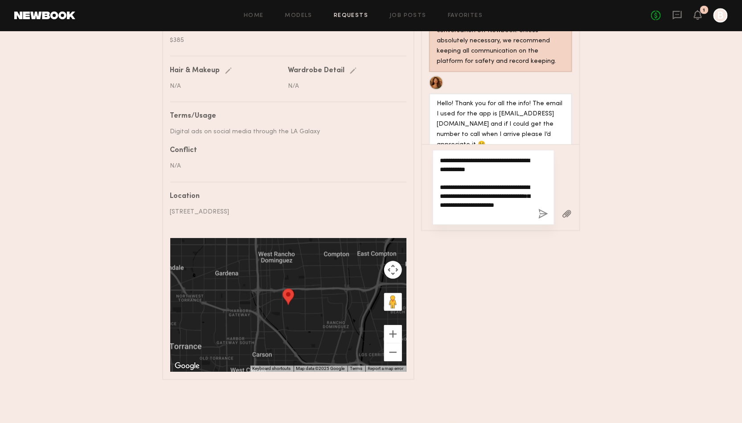
type textarea "**********"
click at [544, 215] on button "button" at bounding box center [543, 214] width 10 height 11
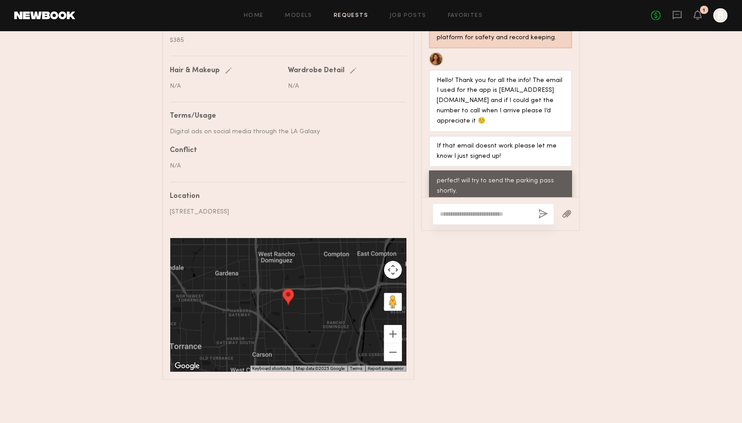
scroll to position [1000, 0]
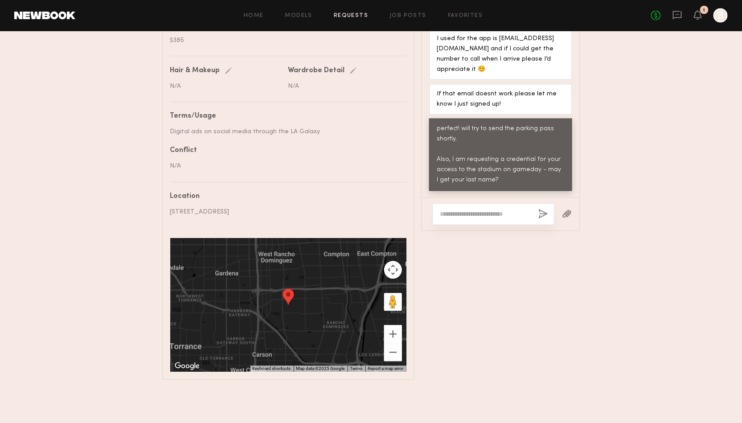
click at [556, 294] on div "Messages Keep direct messages professional and related only to paid job opportu…" at bounding box center [500, 149] width 159 height 461
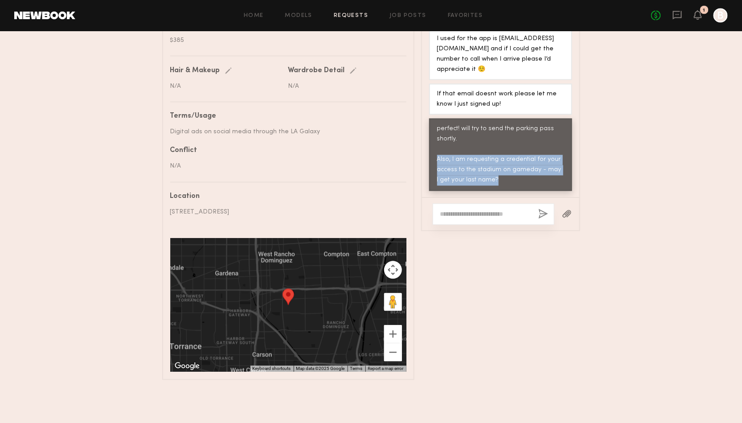
drag, startPoint x: 500, startPoint y: 178, endPoint x: 435, endPoint y: 159, distance: 66.8
click at [435, 159] on div "perfect! will try to send the parking pass shortly. Also, I am requesting a cre…" at bounding box center [500, 155] width 143 height 73
copy div "Also, I am requesting a credential for your access to the stadium on gameday - …"
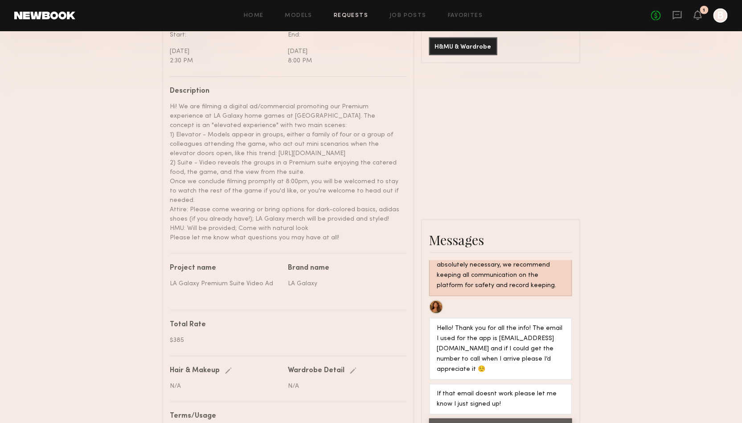
scroll to position [10, 0]
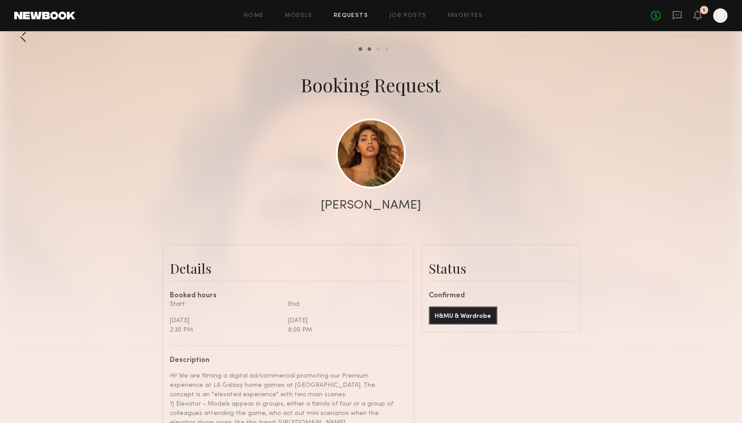
click at [21, 38] on div at bounding box center [23, 37] width 18 height 18
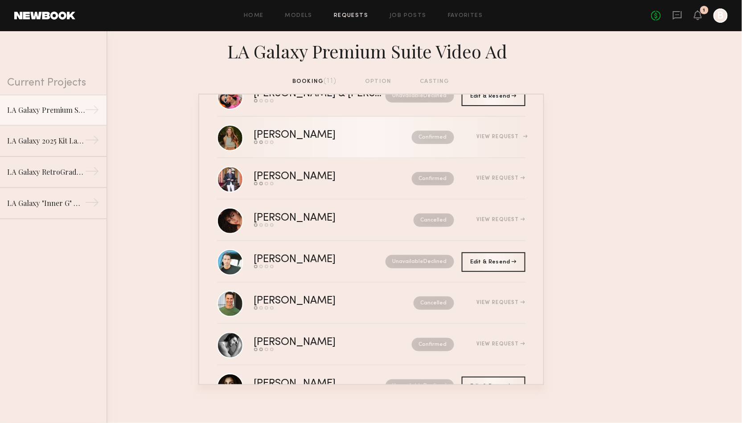
scroll to position [160, 0]
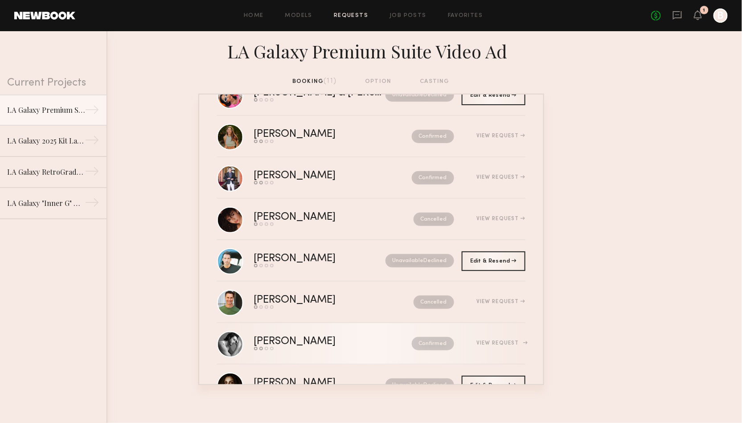
click at [370, 331] on link "Badimir A. Send request Model response Review hours worked Pay model Confirmed …" at bounding box center [371, 343] width 308 height 41
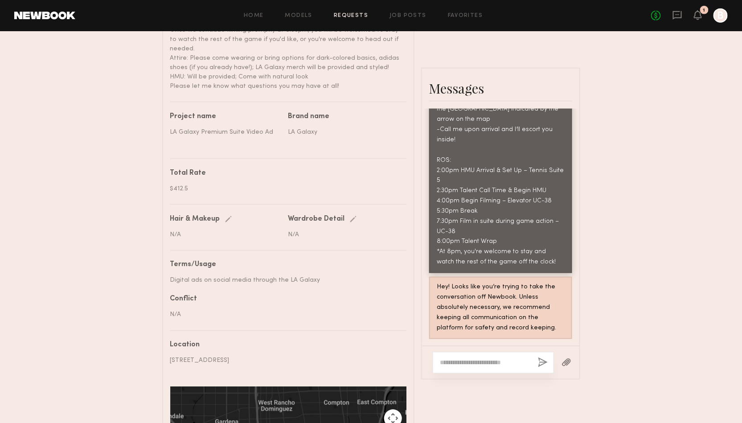
scroll to position [455, 0]
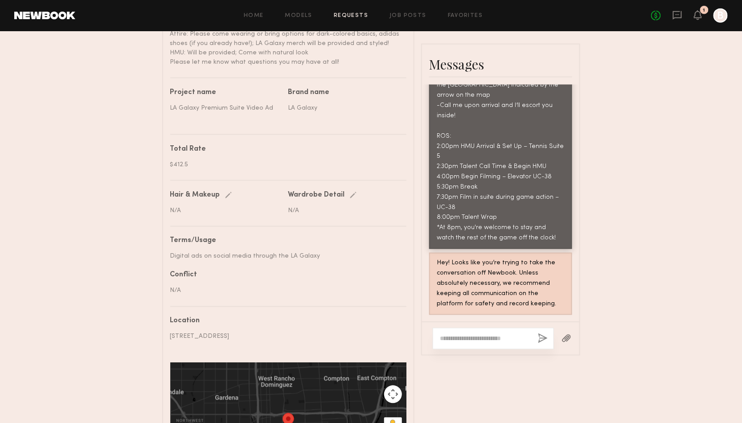
click at [492, 337] on textarea at bounding box center [485, 338] width 90 height 9
paste textarea "**********"
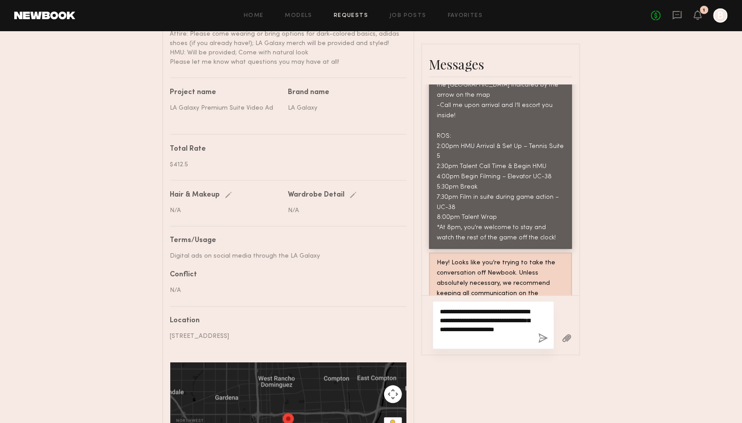
type textarea "**********"
click at [543, 339] on button "button" at bounding box center [543, 338] width 10 height 11
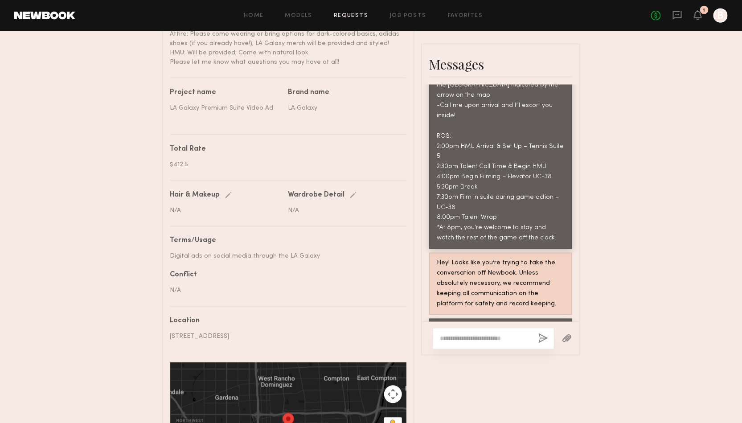
scroll to position [851, 0]
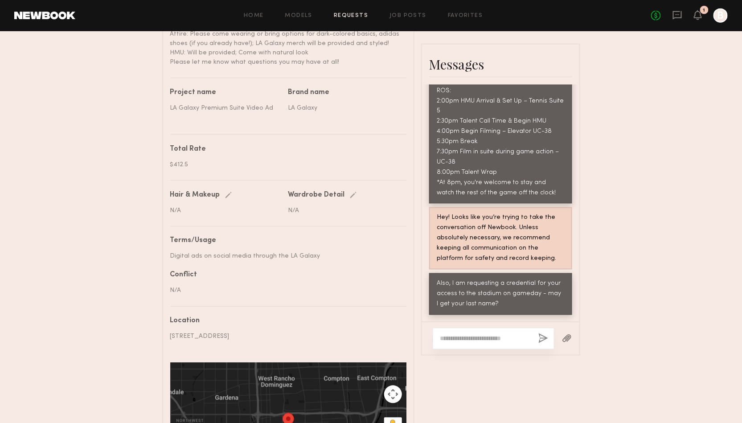
click at [70, 102] on div "Send request Model response Review hours worked Pay model Booking Request Badim…" at bounding box center [371, 43] width 742 height 921
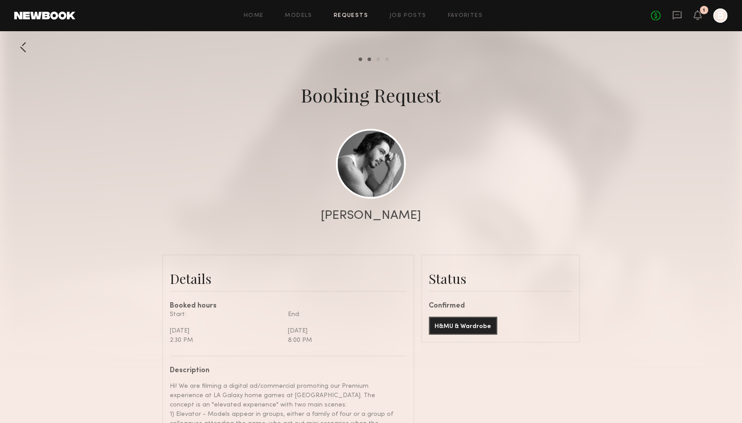
click at [19, 49] on div at bounding box center [23, 47] width 18 height 18
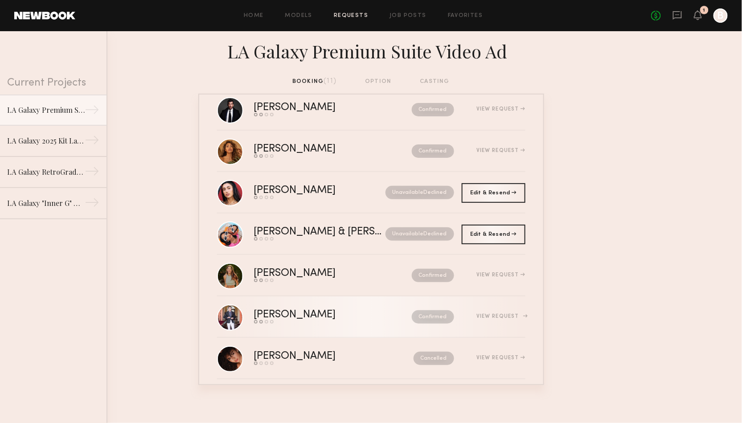
scroll to position [20, 0]
click at [679, 16] on icon at bounding box center [677, 15] width 10 height 10
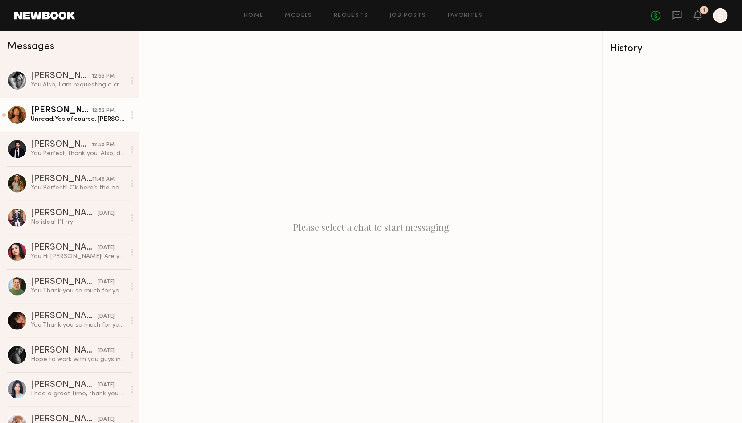
click at [71, 119] on div "Unread: Yes of course. Vargas" at bounding box center [78, 119] width 95 height 8
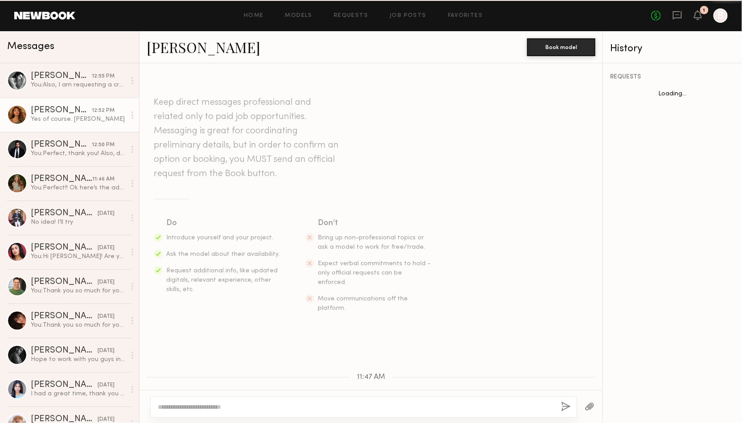
scroll to position [734, 0]
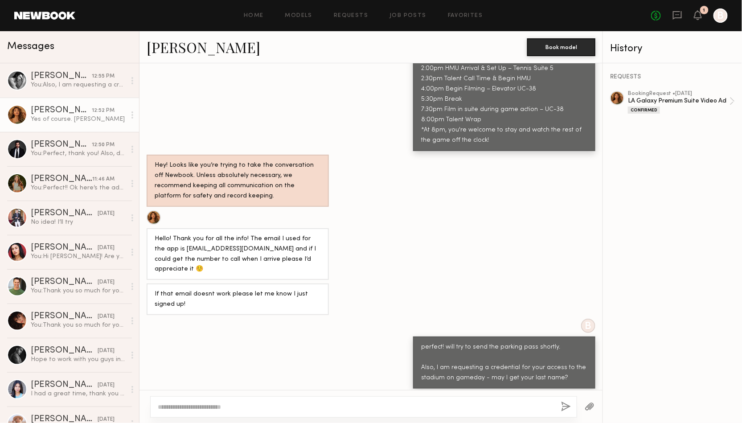
click at [253, 407] on textarea at bounding box center [356, 406] width 396 height 9
type textarea "*"
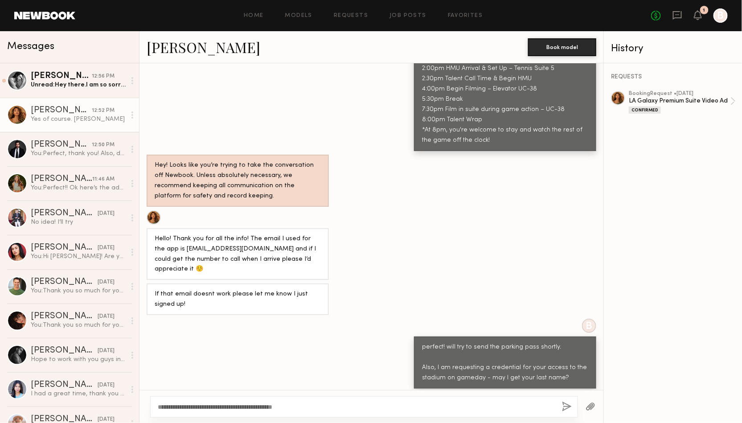
drag, startPoint x: 306, startPoint y: 407, endPoint x: 262, endPoint y: 407, distance: 43.7
click at [262, 407] on textarea "**********" at bounding box center [356, 406] width 397 height 9
type textarea "**********"
click at [567, 409] on button "button" at bounding box center [567, 407] width 10 height 11
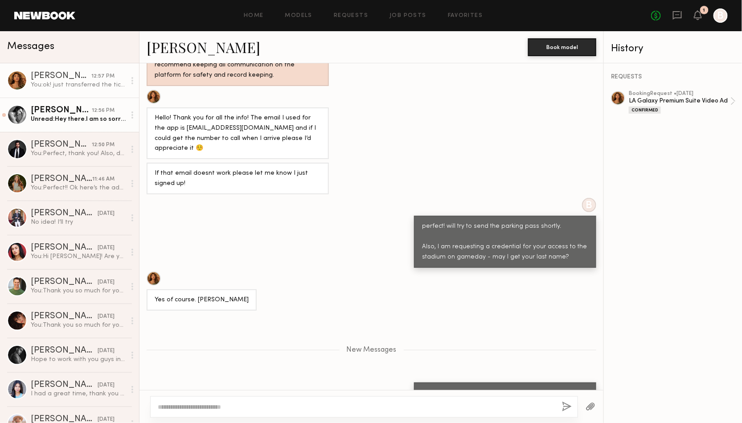
click at [97, 118] on div "Unread: Hey there.I am so sorry but I overlooked the location and just realized…" at bounding box center [78, 119] width 95 height 8
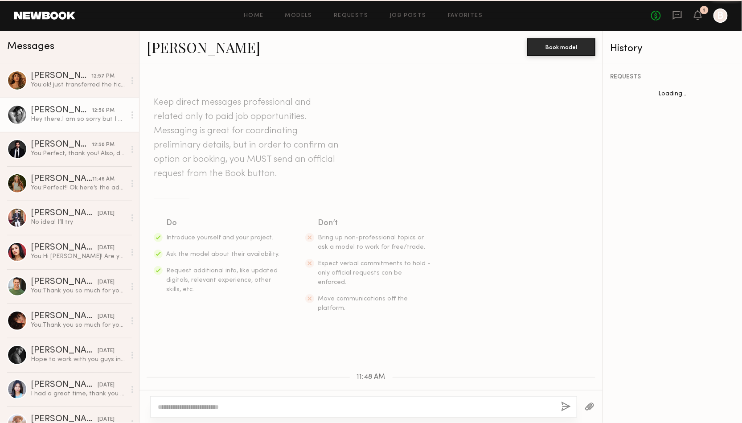
scroll to position [670, 0]
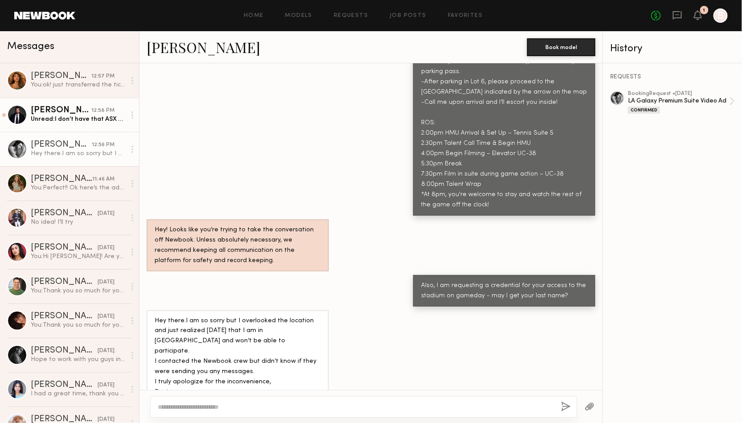
click at [80, 122] on div "Unread: I don’t have that ASX account unfortunately" at bounding box center [78, 119] width 95 height 8
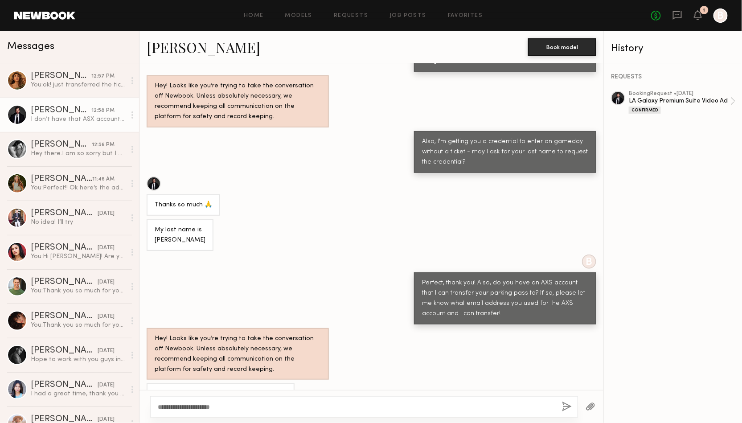
scroll to position [907, 0]
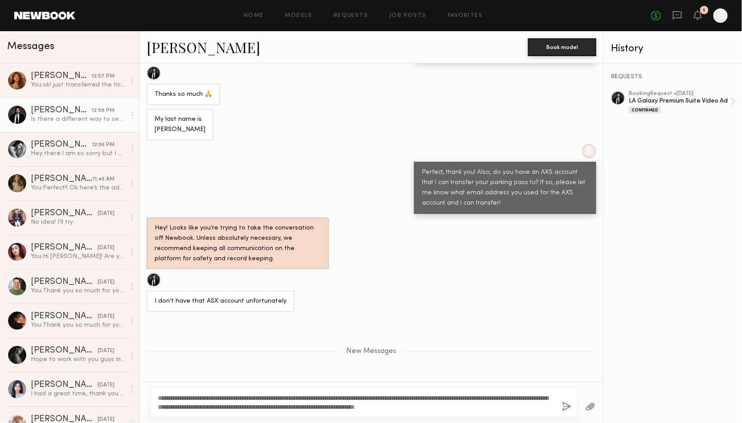
type textarea "**********"
click at [567, 405] on button "button" at bounding box center [567, 407] width 10 height 11
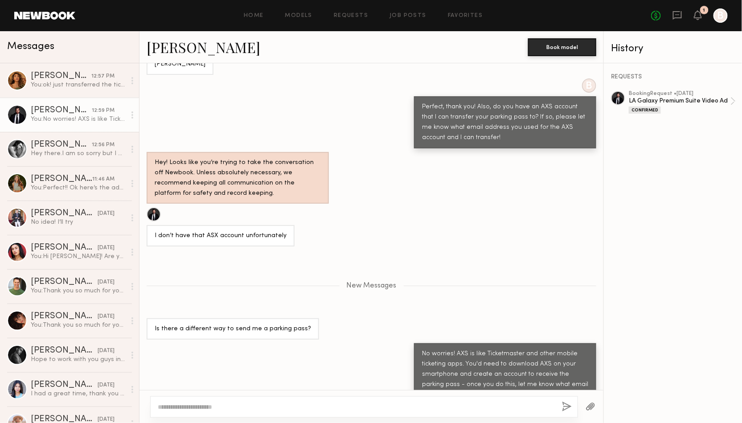
scroll to position [1028, 0]
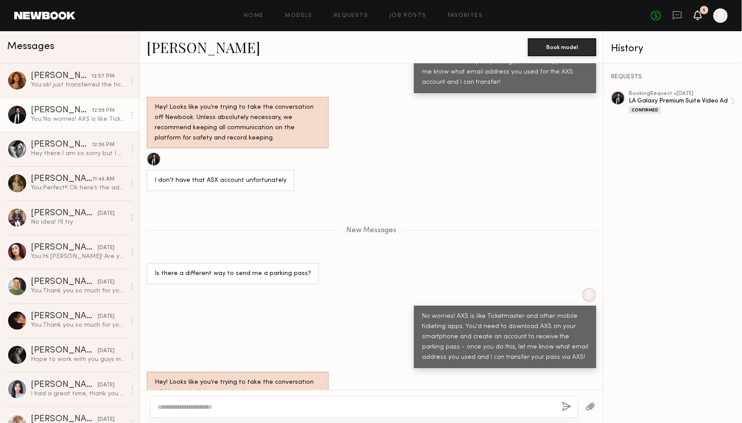
click at [698, 15] on icon at bounding box center [697, 15] width 7 height 6
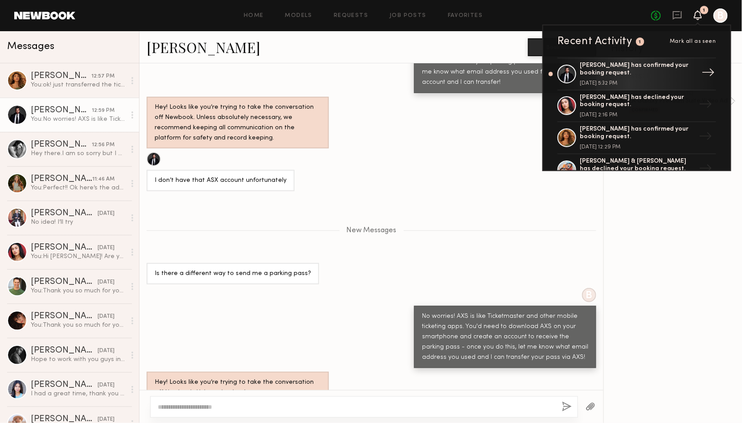
click at [646, 75] on div "Nick B. has confirmed your booking request." at bounding box center [638, 69] width 116 height 15
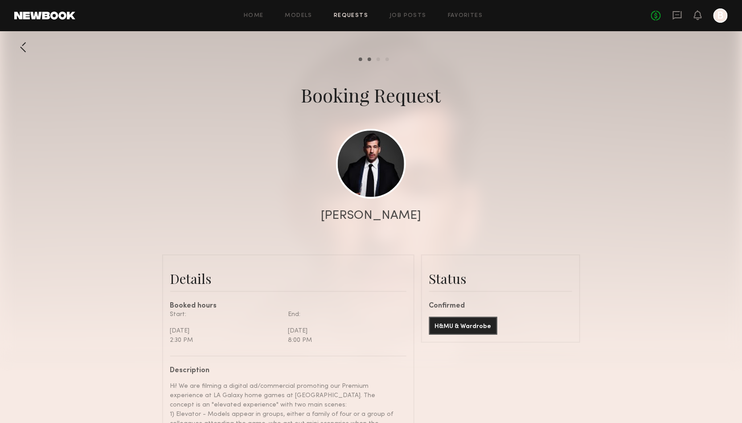
scroll to position [1478, 0]
click at [683, 12] on div "No fees up to $5,000 B" at bounding box center [689, 15] width 77 height 14
click at [678, 19] on icon at bounding box center [677, 15] width 10 height 10
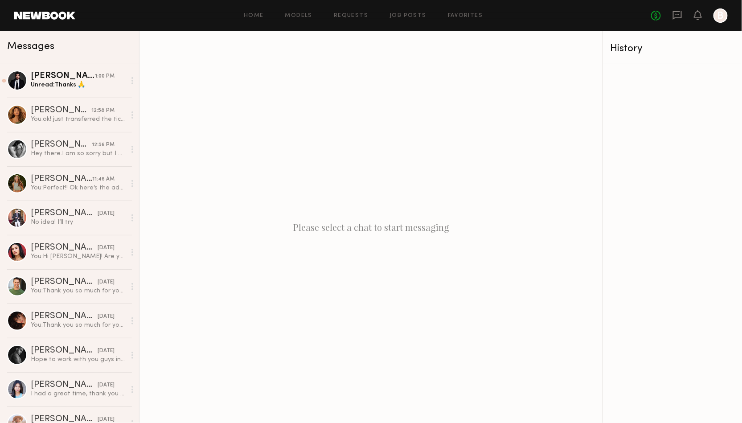
click at [298, 168] on div "Please select a chat to start messaging" at bounding box center [370, 227] width 463 height 392
click at [69, 80] on div "Nick B." at bounding box center [63, 76] width 64 height 9
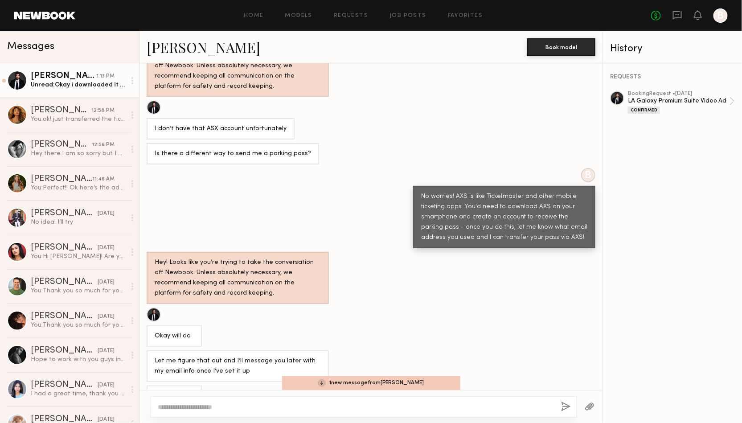
scroll to position [1193, 0]
